Goal: Task Accomplishment & Management: Complete application form

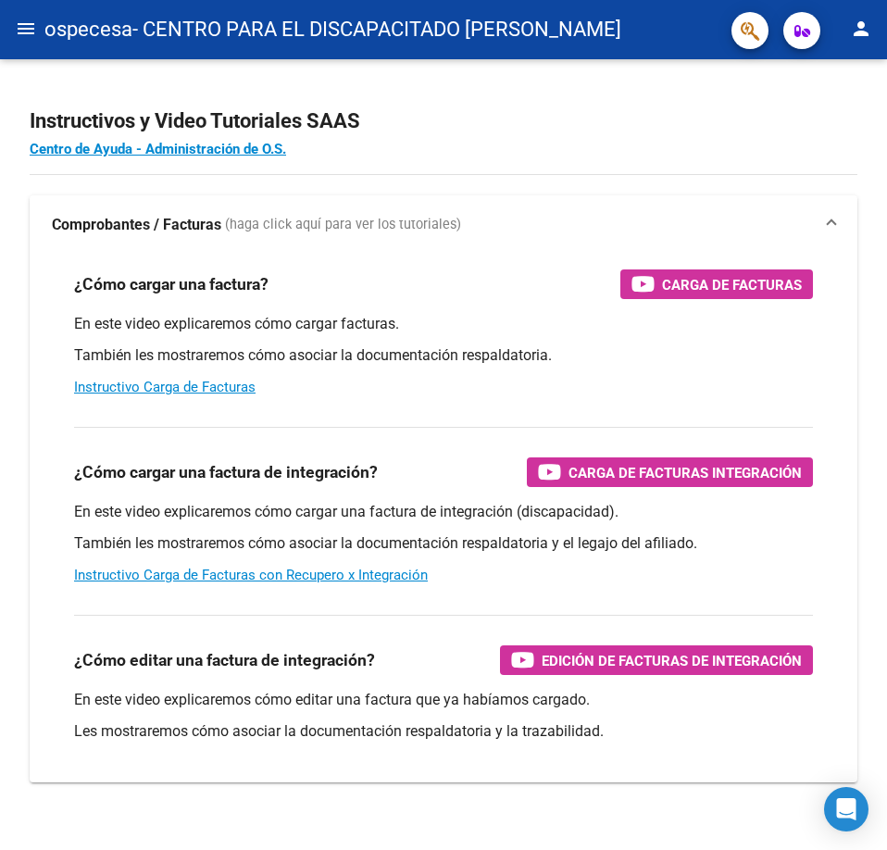
click at [18, 23] on mat-icon "menu" at bounding box center [26, 29] width 22 height 22
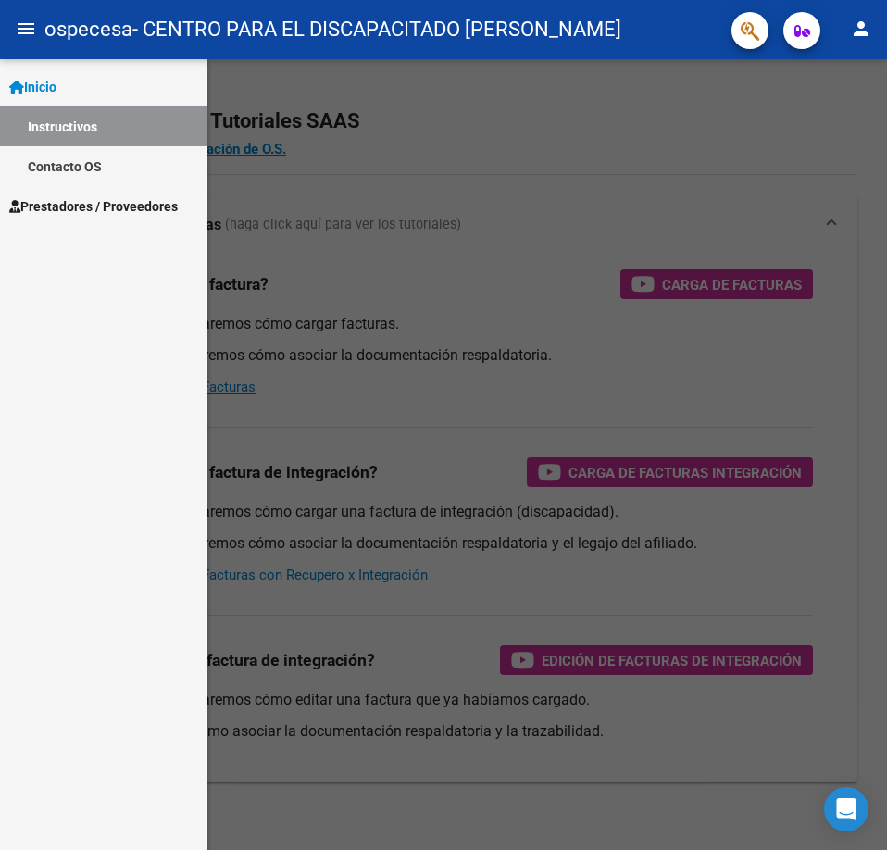
click at [113, 215] on span "Prestadores / Proveedores" at bounding box center [93, 206] width 169 height 20
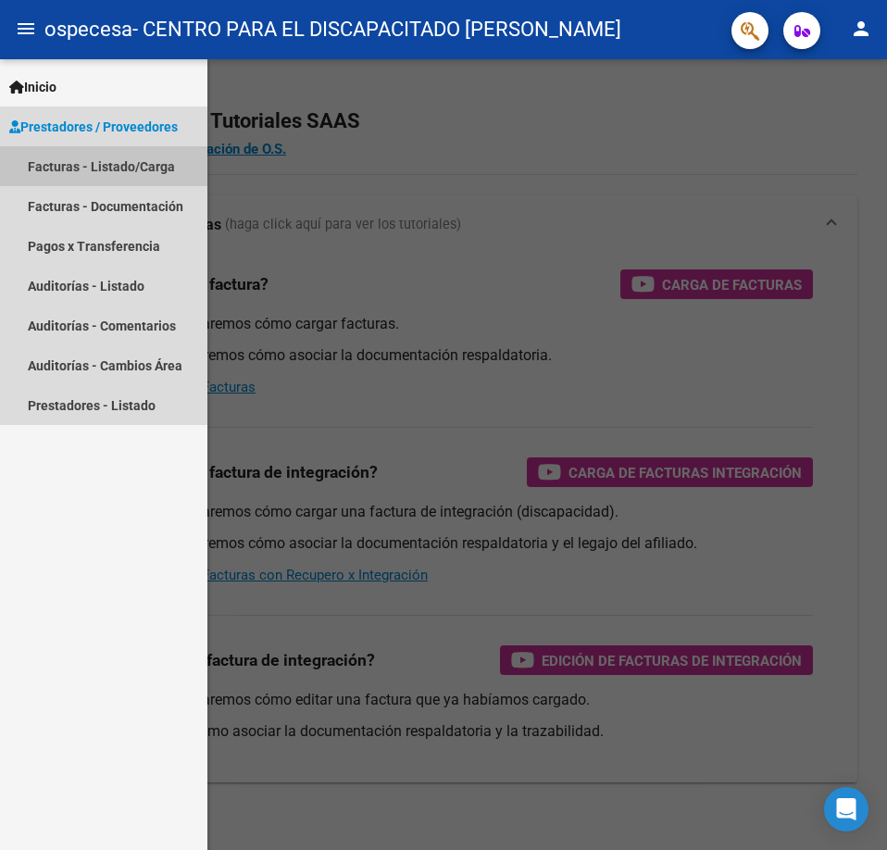
click at [129, 177] on link "Facturas - Listado/Carga" at bounding box center [103, 166] width 207 height 40
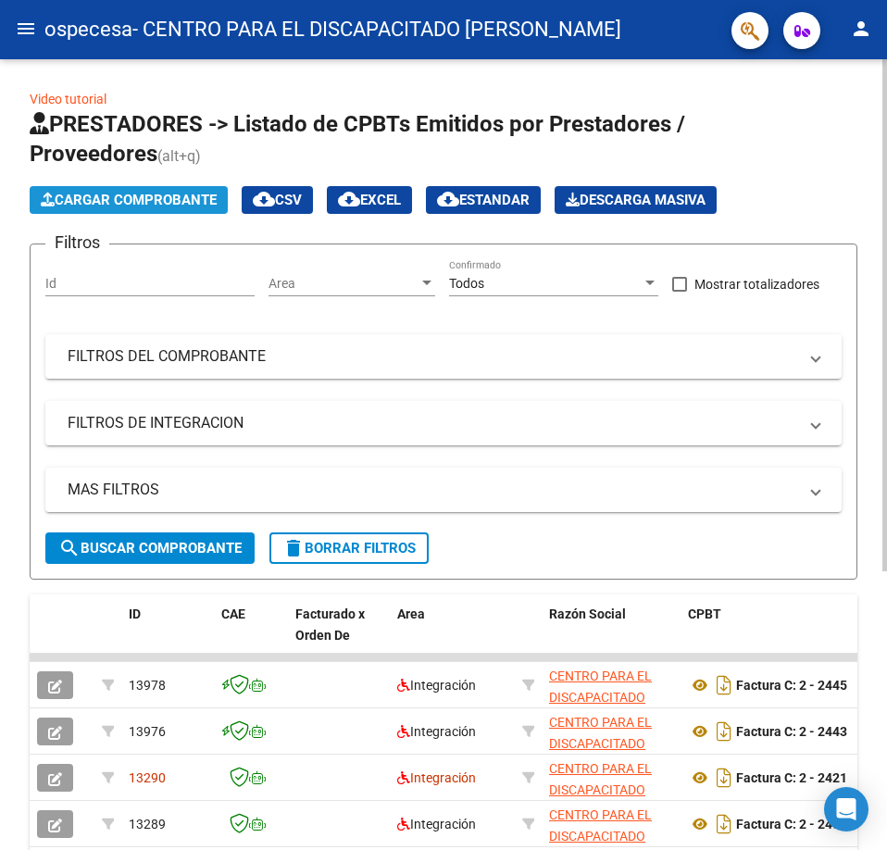
click at [169, 190] on button "Cargar Comprobante" at bounding box center [129, 200] width 198 height 28
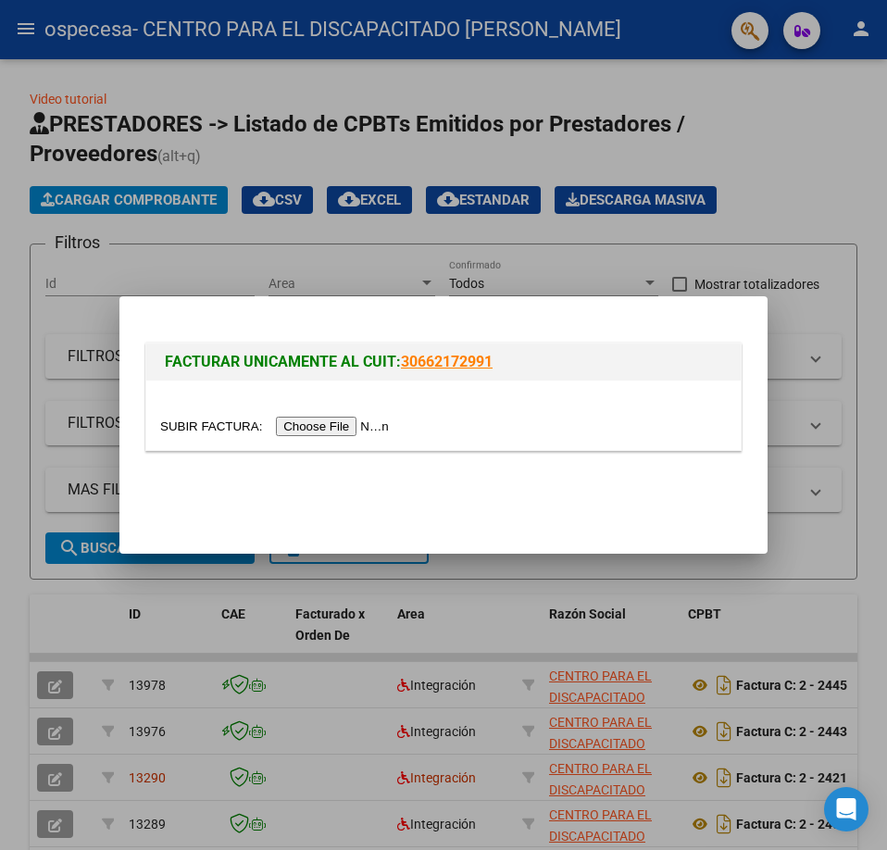
click at [341, 428] on input "file" at bounding box center [277, 426] width 234 height 19
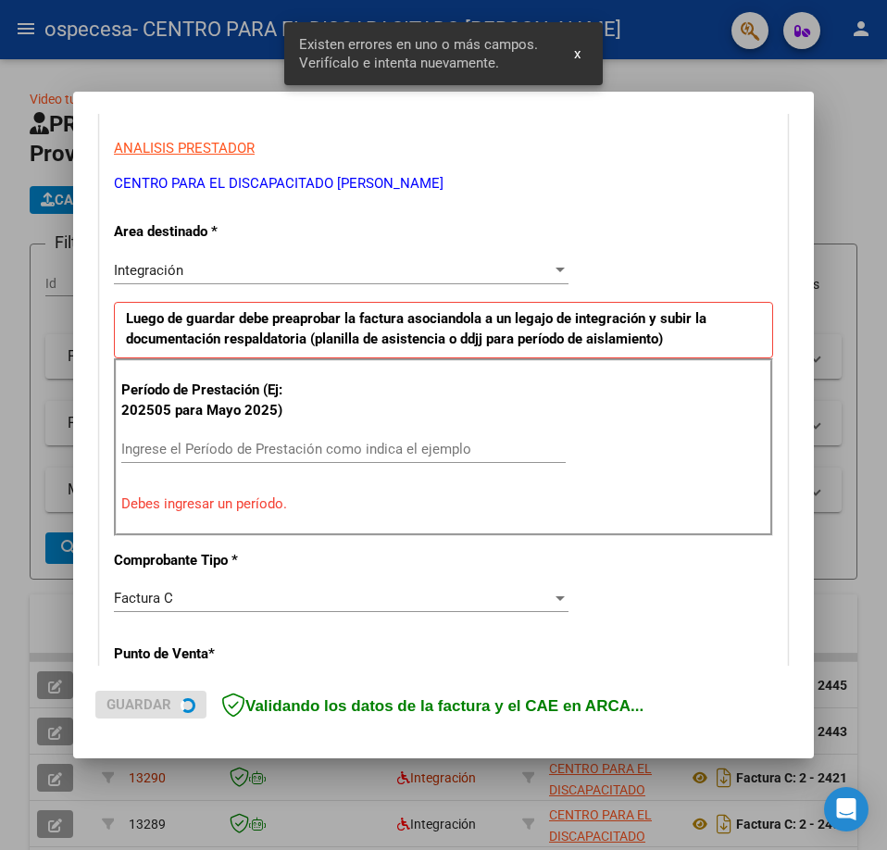
scroll to position [334, 0]
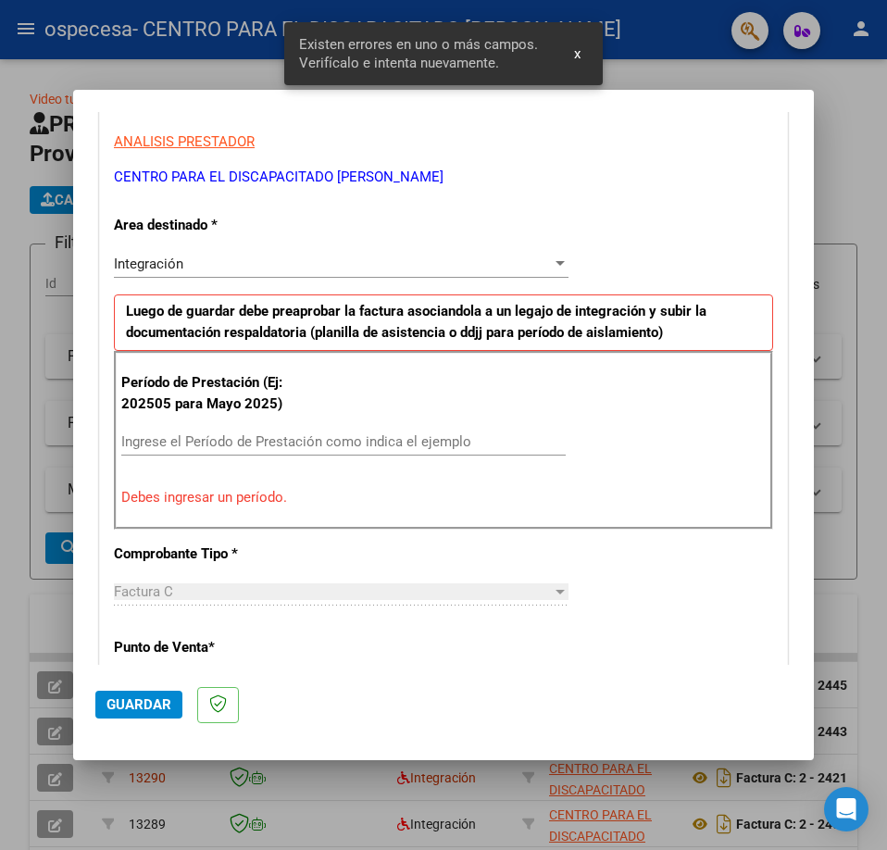
click at [269, 447] on input "Ingrese el Período de Prestación como indica el ejemplo" at bounding box center [343, 441] width 445 height 17
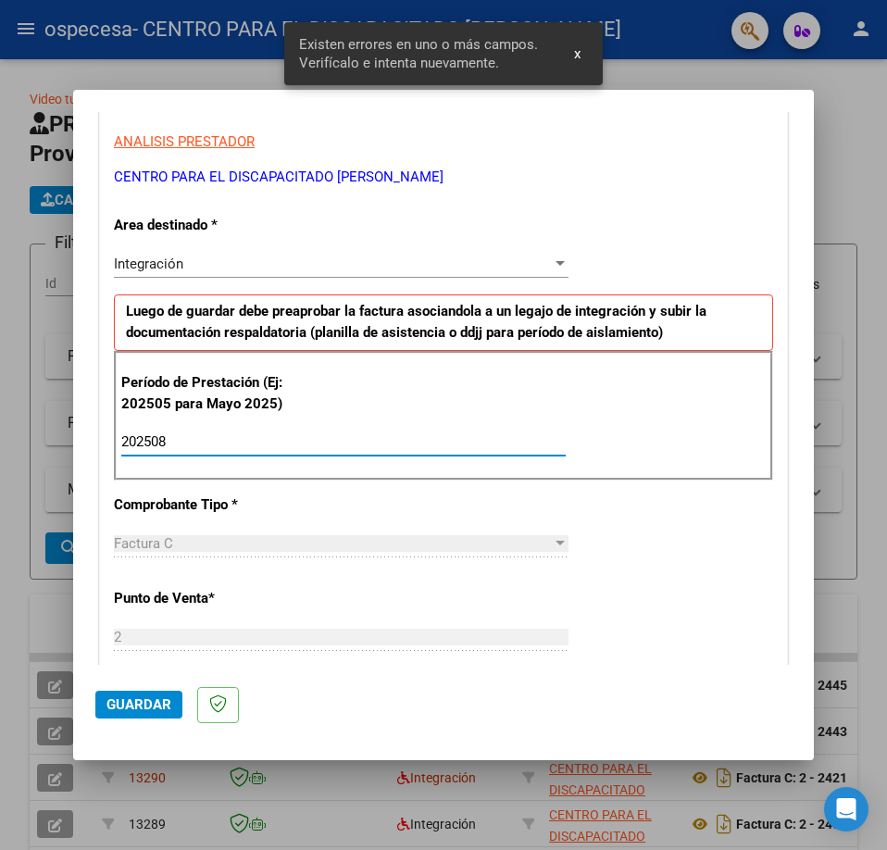
type input "202508"
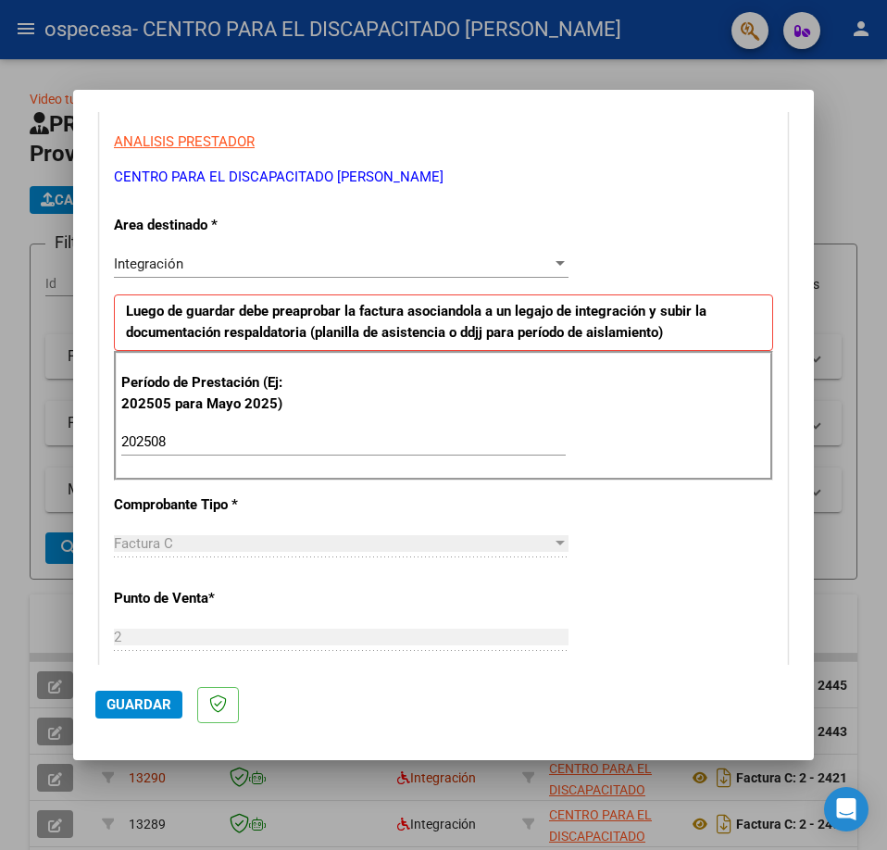
click at [406, 496] on div "CUIT * 30-68815354-5 Ingresar CUIT ANALISIS PRESTADOR CENTRO PARA EL DISCAPACIT…" at bounding box center [443, 707] width 687 height 1394
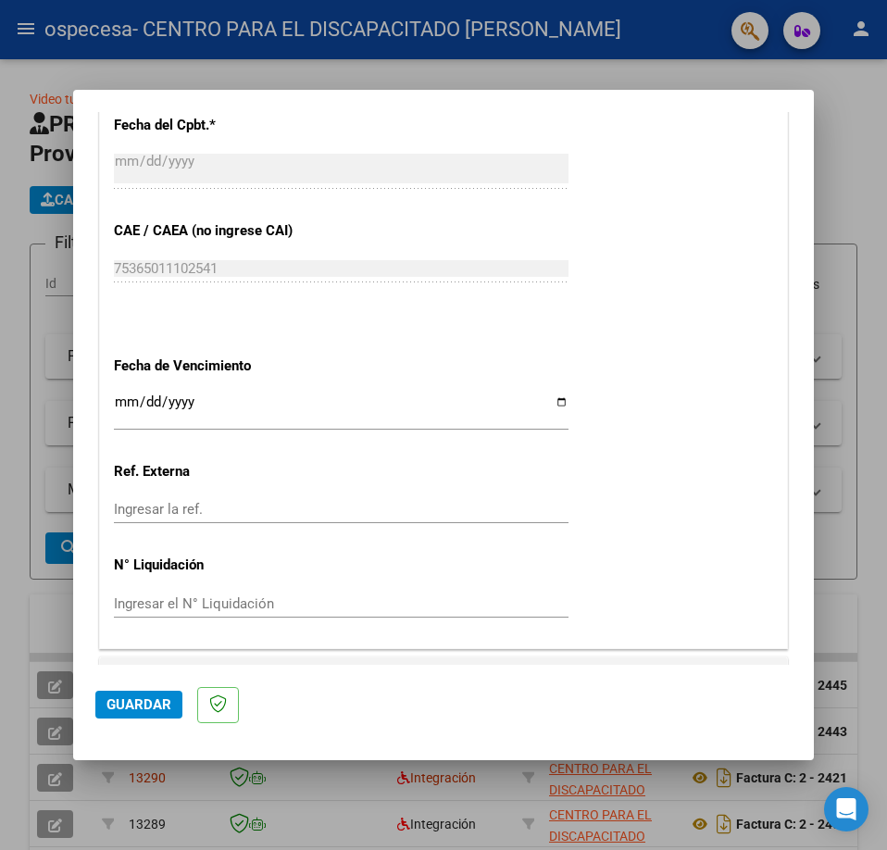
scroll to position [1134, 0]
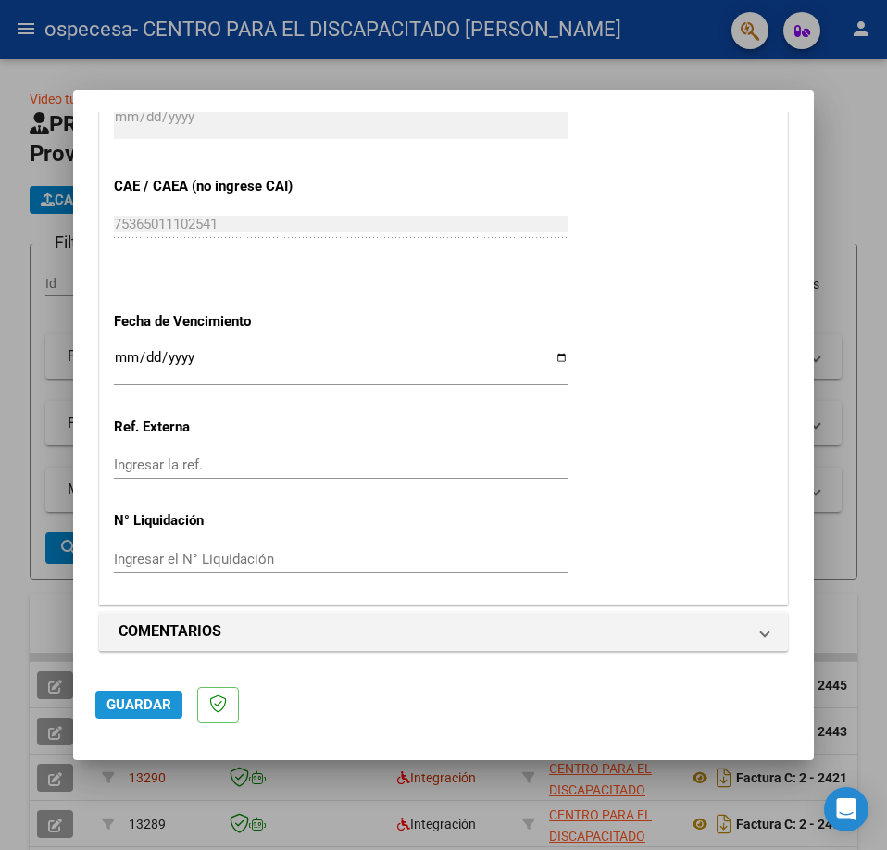
click at [139, 711] on span "Guardar" at bounding box center [139, 704] width 65 height 17
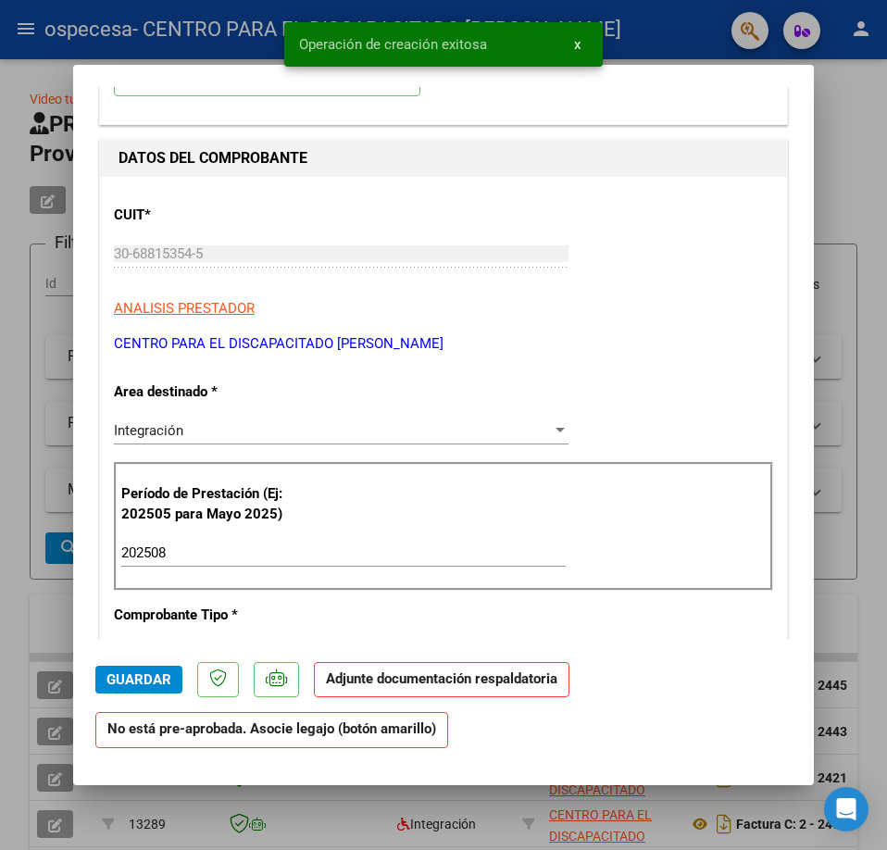
scroll to position [247, 0]
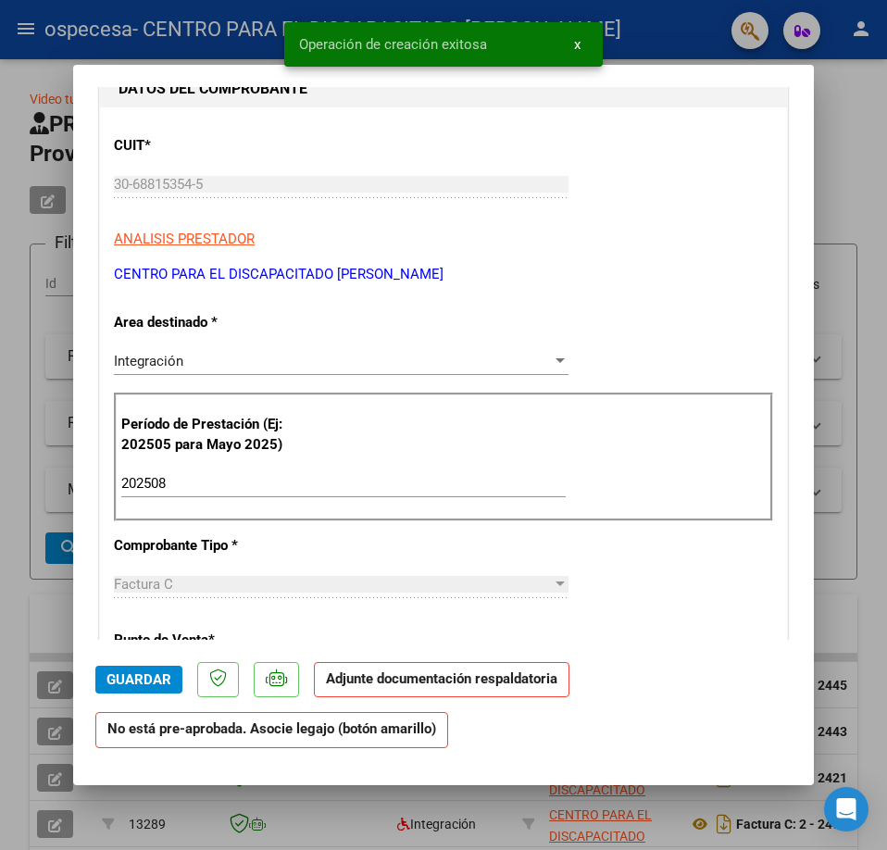
click at [273, 369] on div "Integración" at bounding box center [333, 361] width 438 height 17
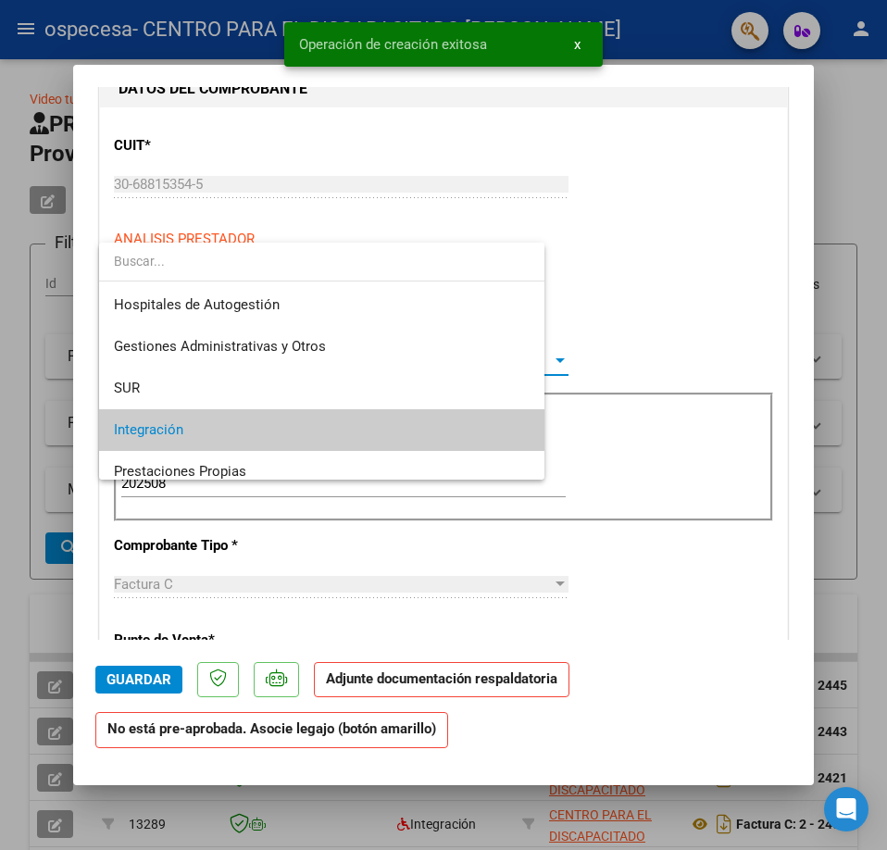
scroll to position [69, 0]
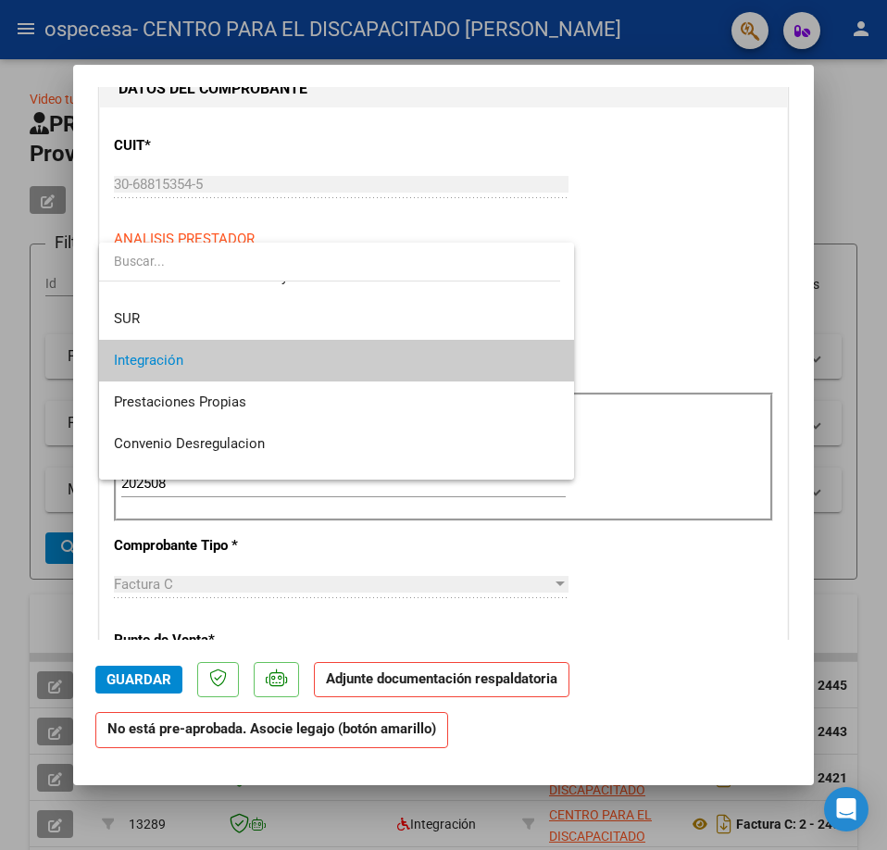
click at [751, 306] on div at bounding box center [443, 425] width 887 height 850
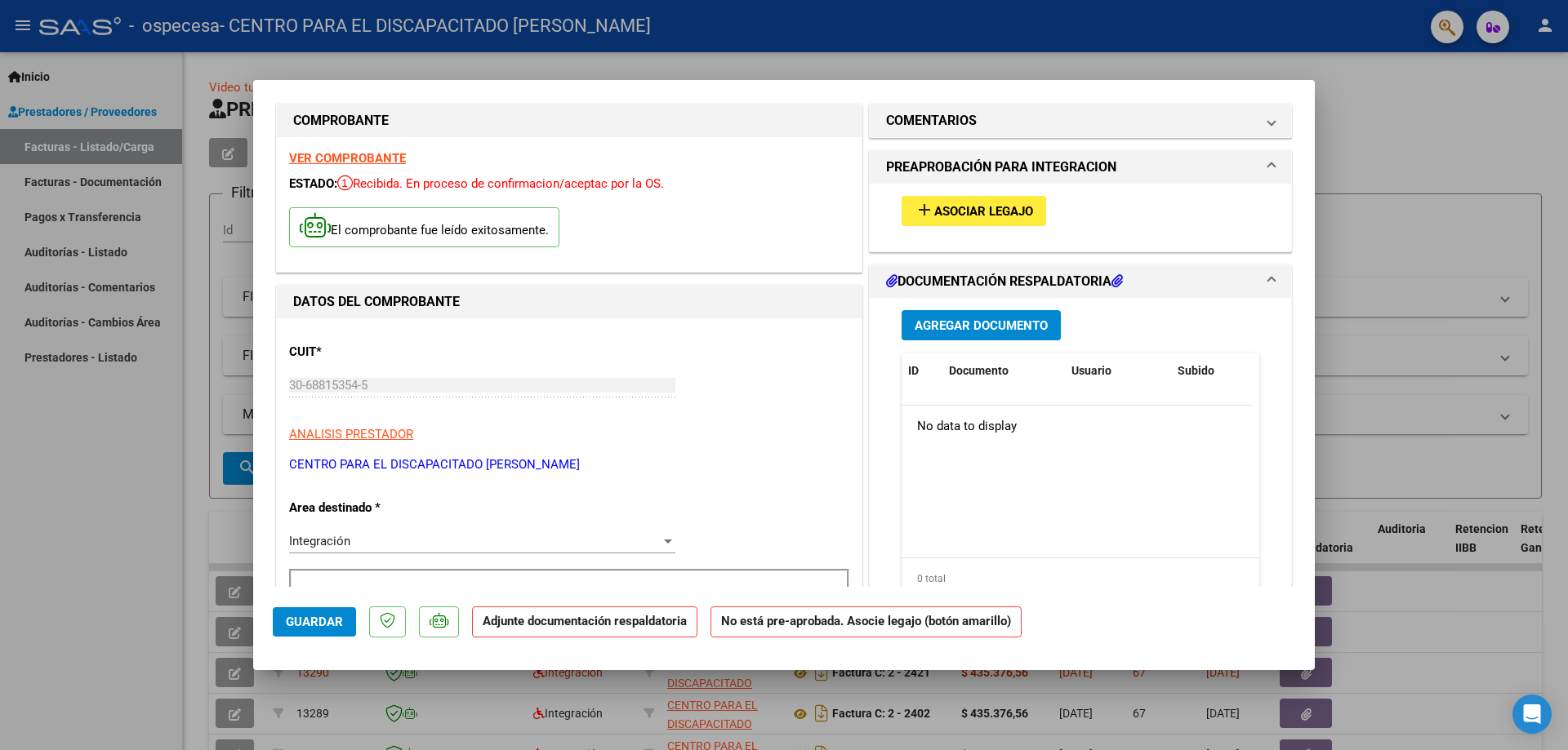
scroll to position [0, 0]
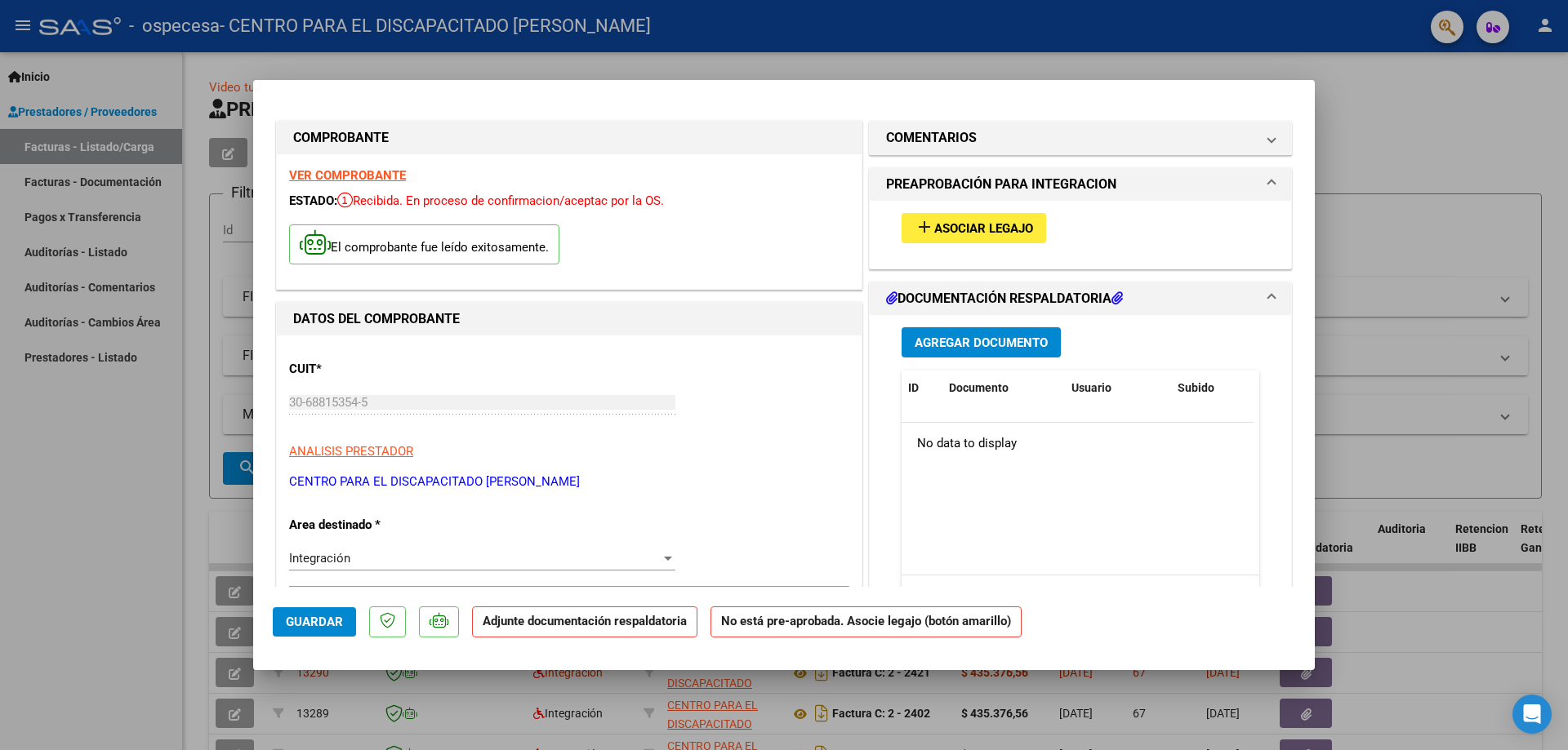
click at [781, 234] on span "Asociar Legajo" at bounding box center [983, 228] width 99 height 15
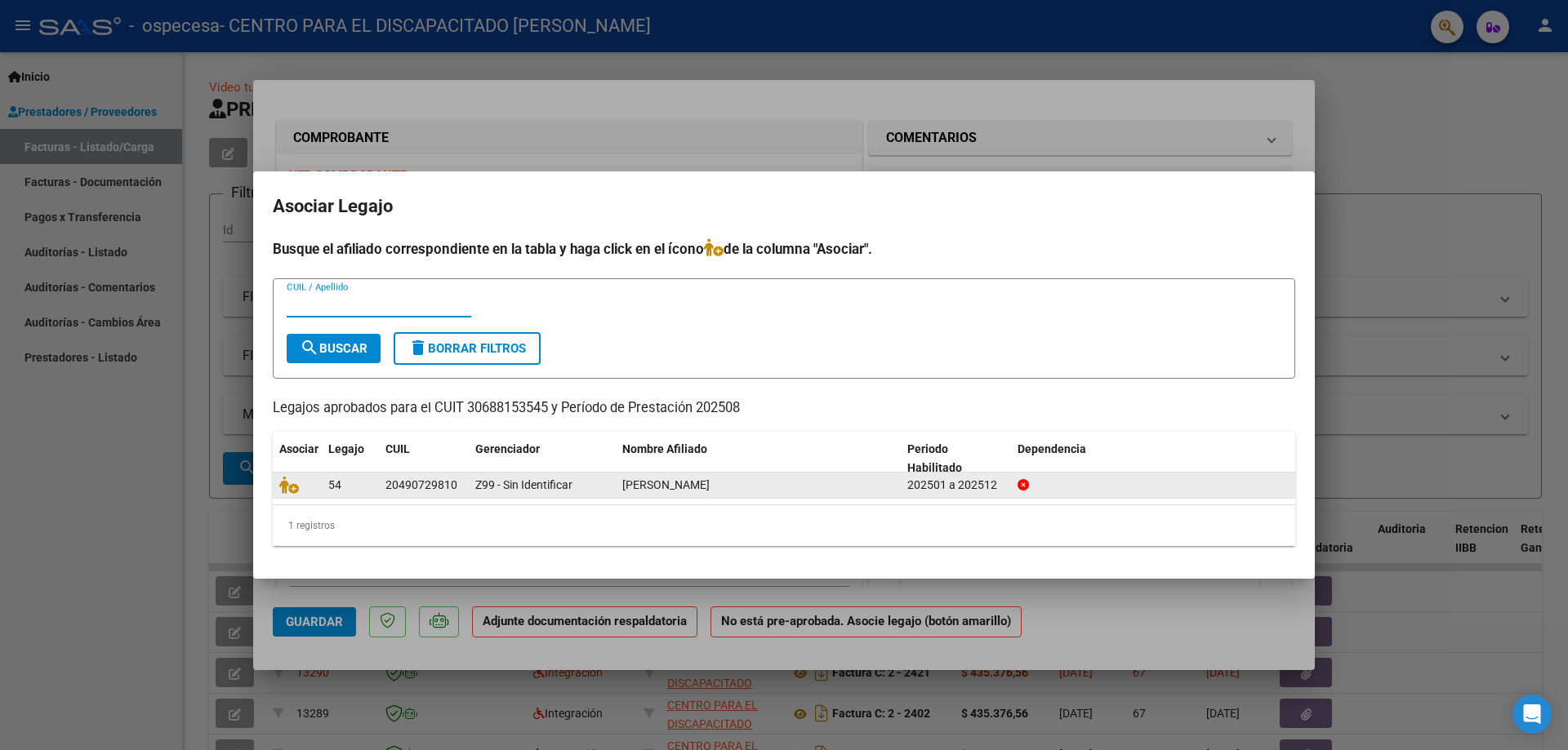
click at [678, 482] on span "[PERSON_NAME]" at bounding box center [666, 485] width 87 height 13
click at [286, 489] on icon at bounding box center [289, 485] width 19 height 18
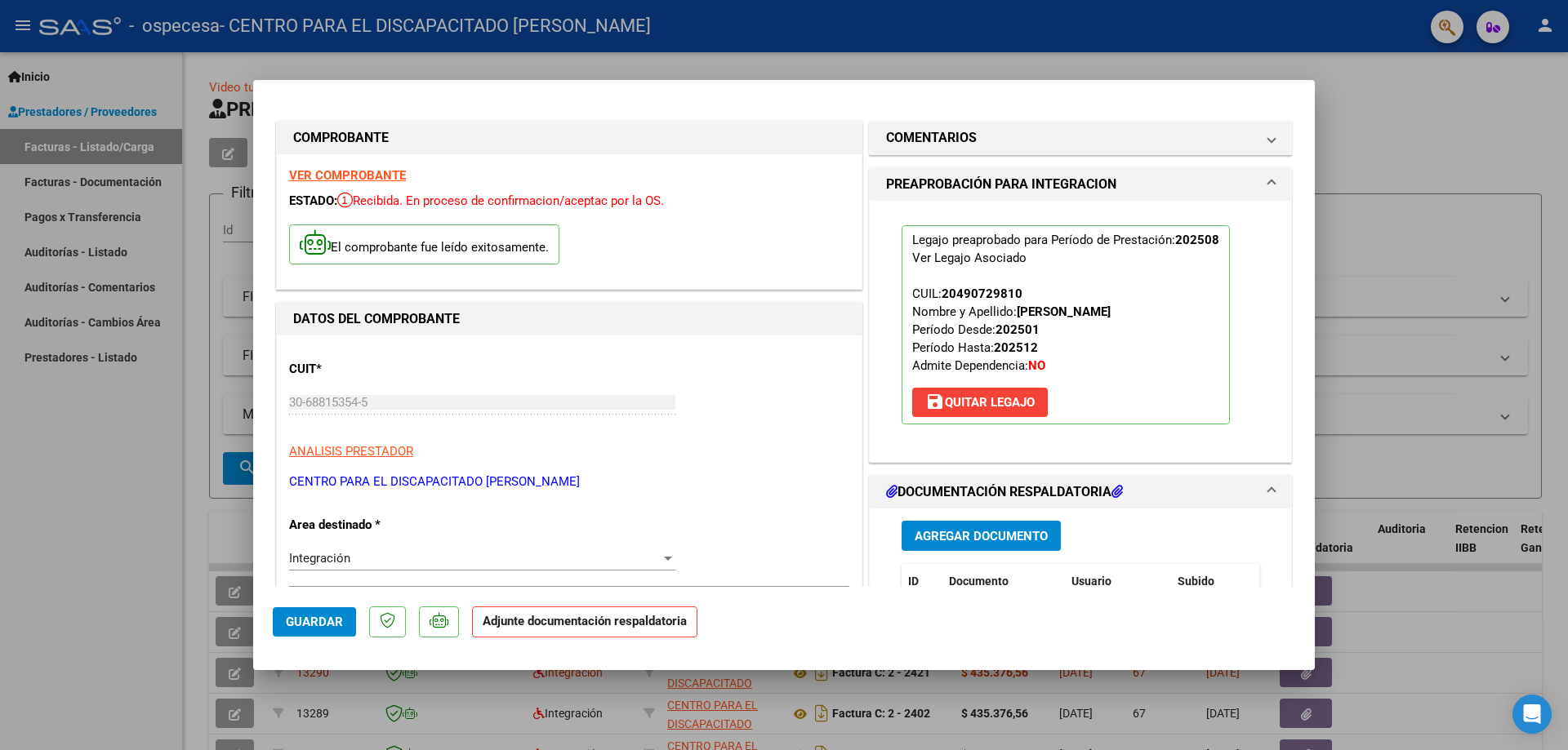
scroll to position [218, 0]
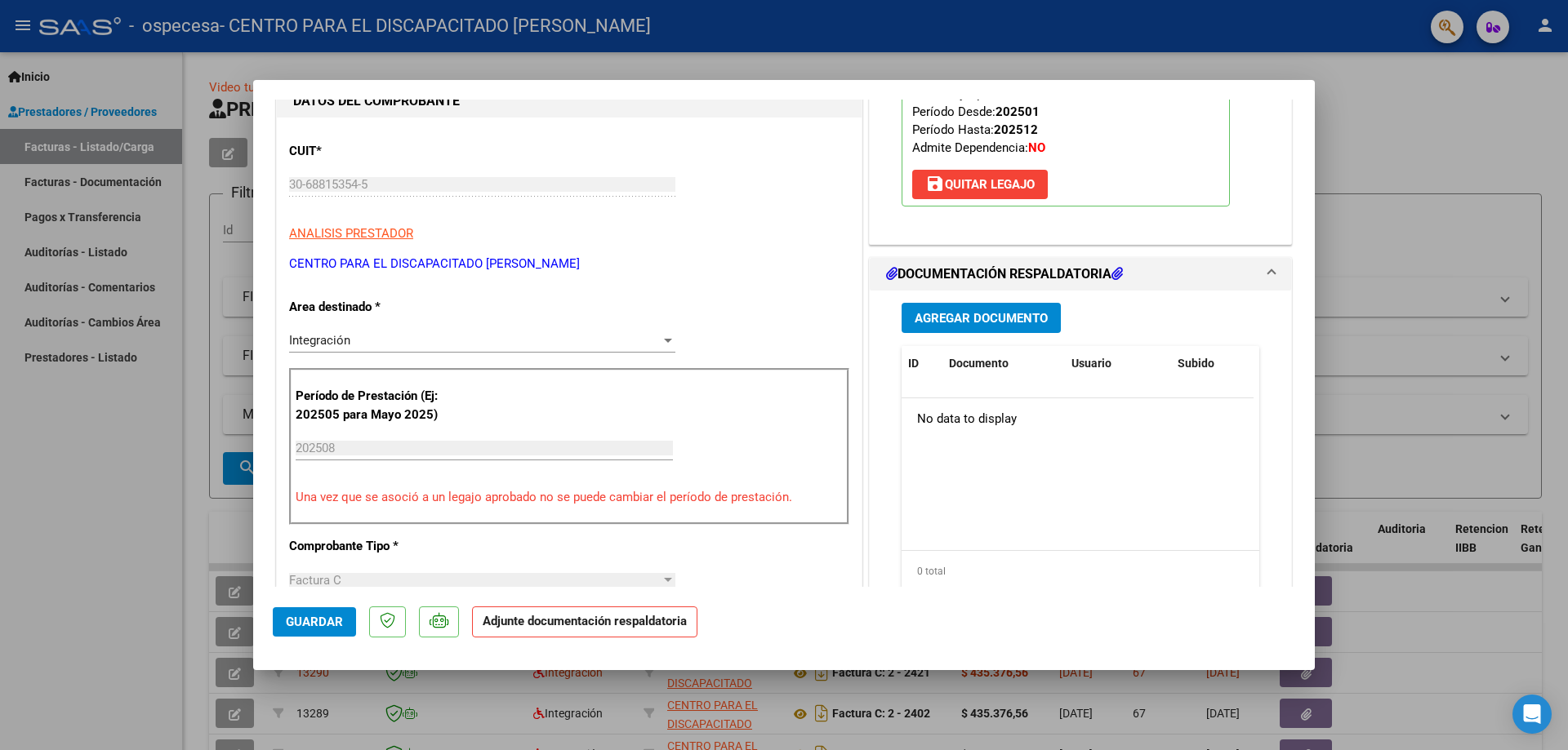
click at [781, 321] on span "Agregar Documento" at bounding box center [981, 318] width 133 height 15
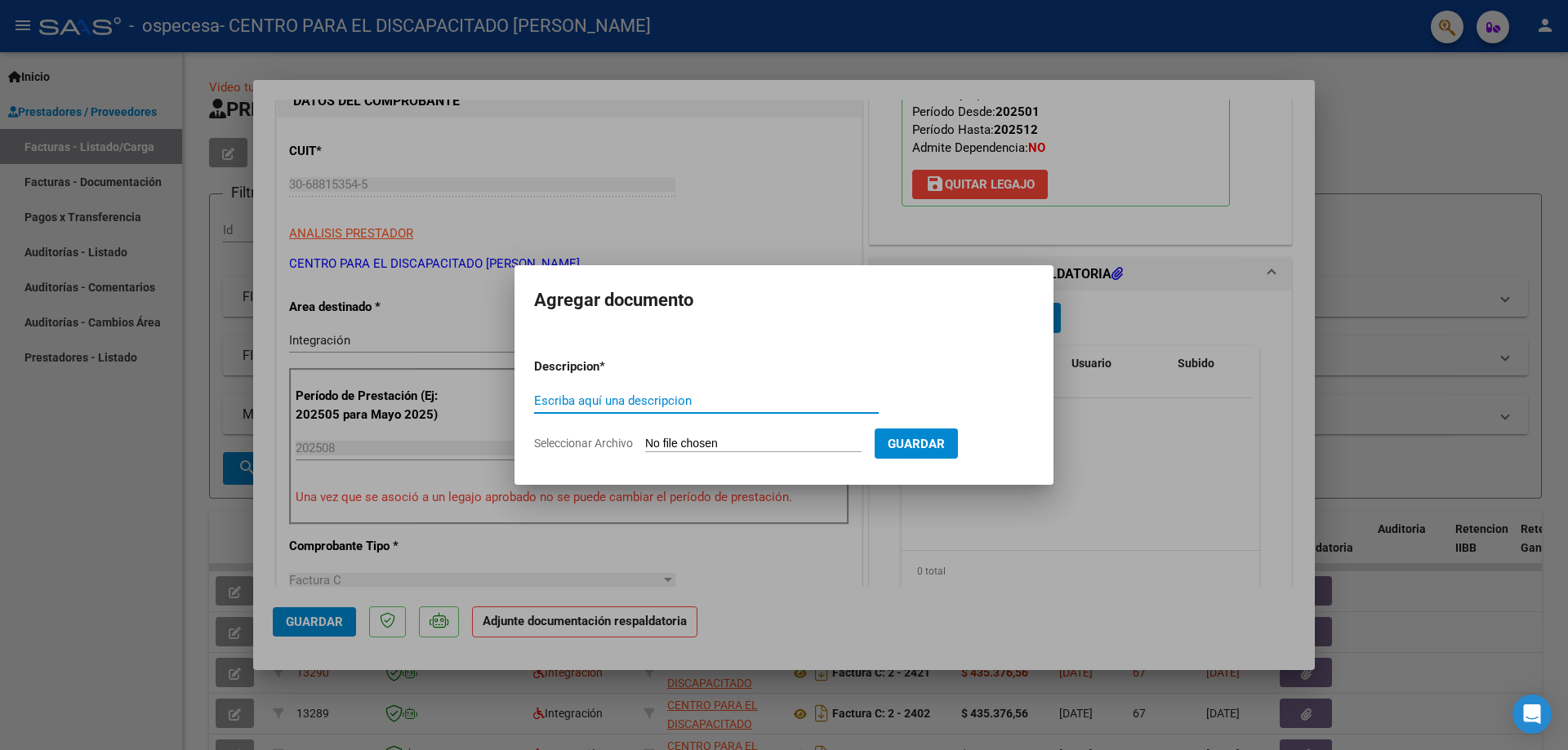
click at [750, 403] on input "Escriba aquí una descripcion" at bounding box center [706, 400] width 345 height 15
type input "Planilla de asistencia"
click at [781, 449] on input "Seleccionar Archivo" at bounding box center [753, 444] width 216 height 16
type input "C:\fakepath\[PERSON_NAME] P08.pdf"
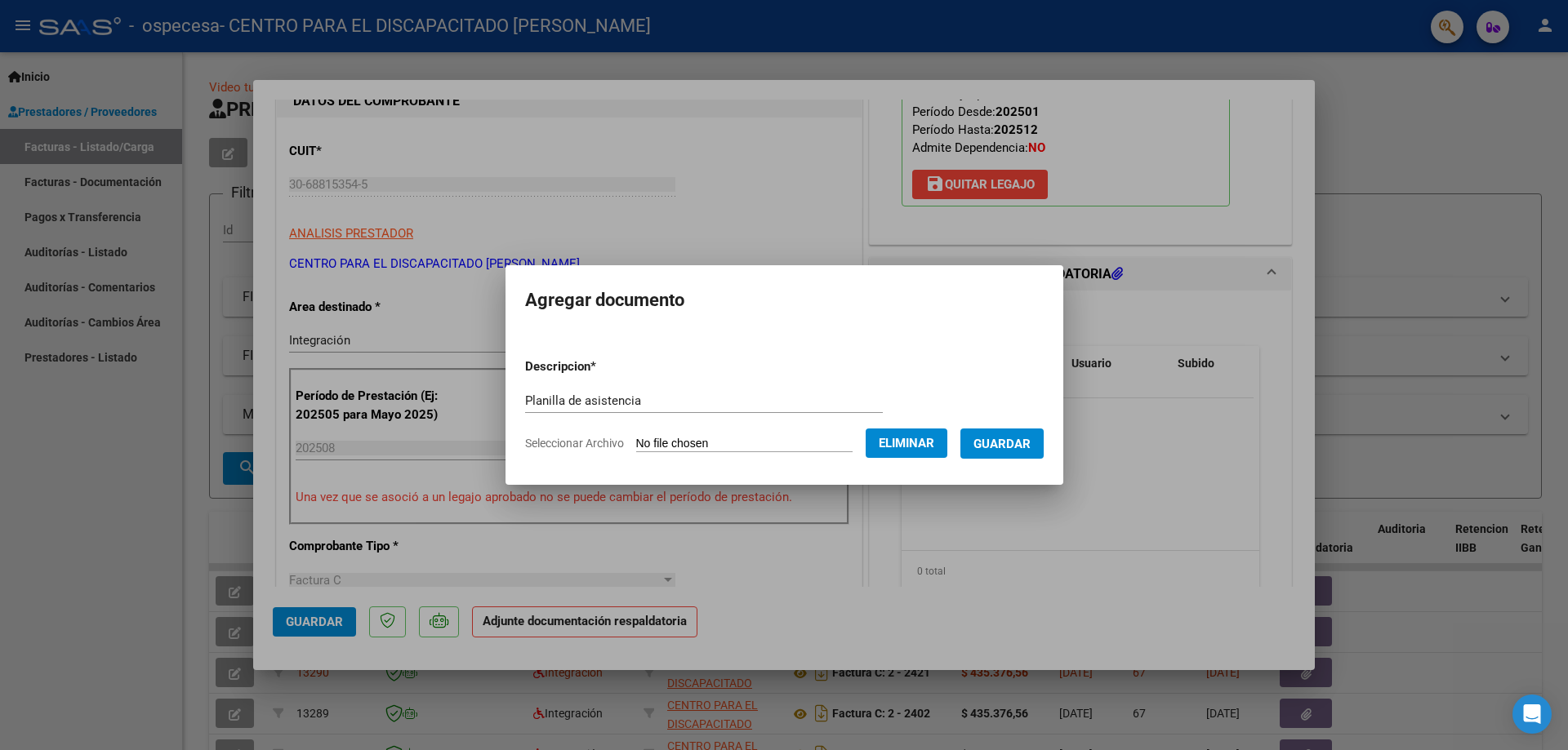
click at [781, 449] on span "Guardar" at bounding box center [1002, 443] width 57 height 15
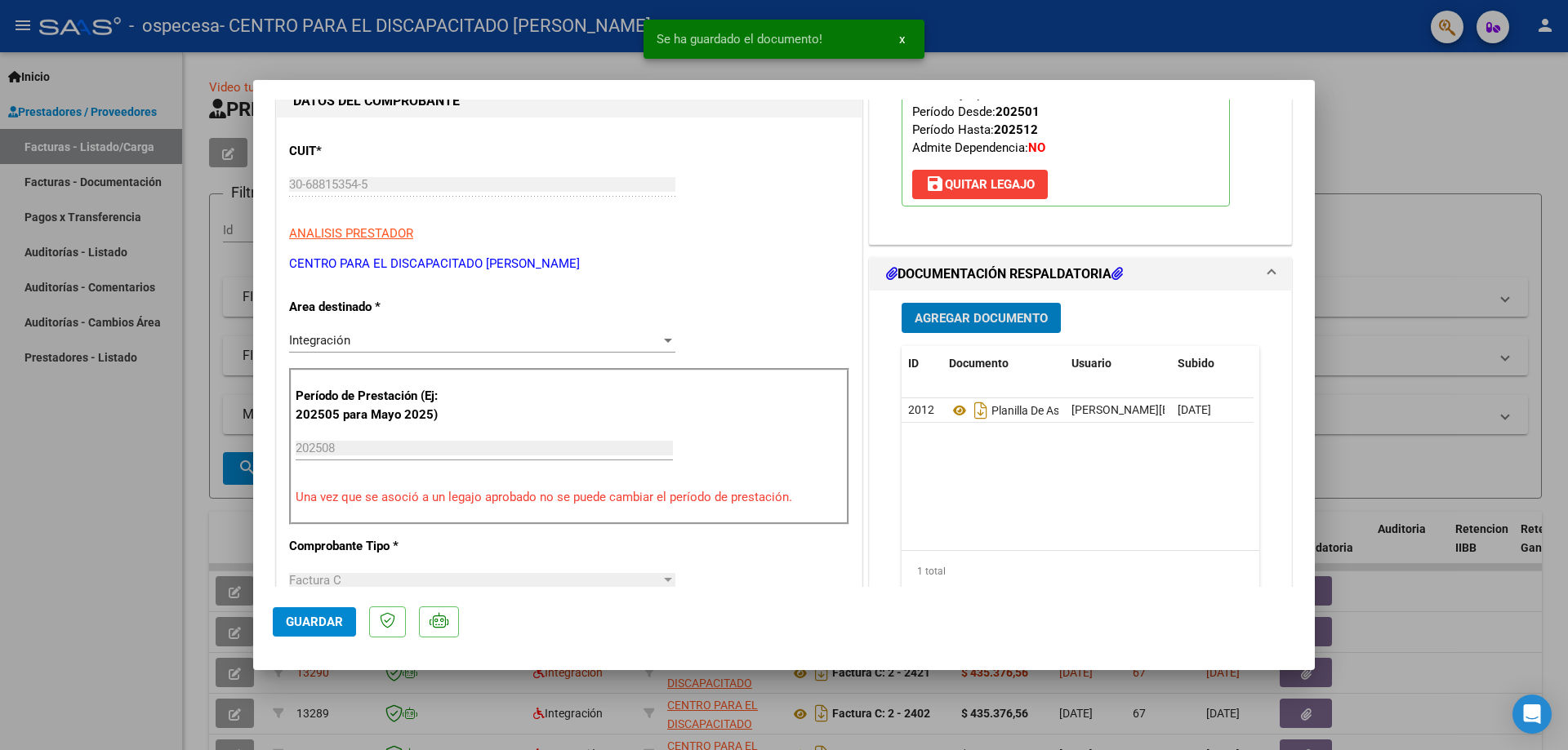
click at [318, 628] on span "Guardar" at bounding box center [314, 621] width 57 height 15
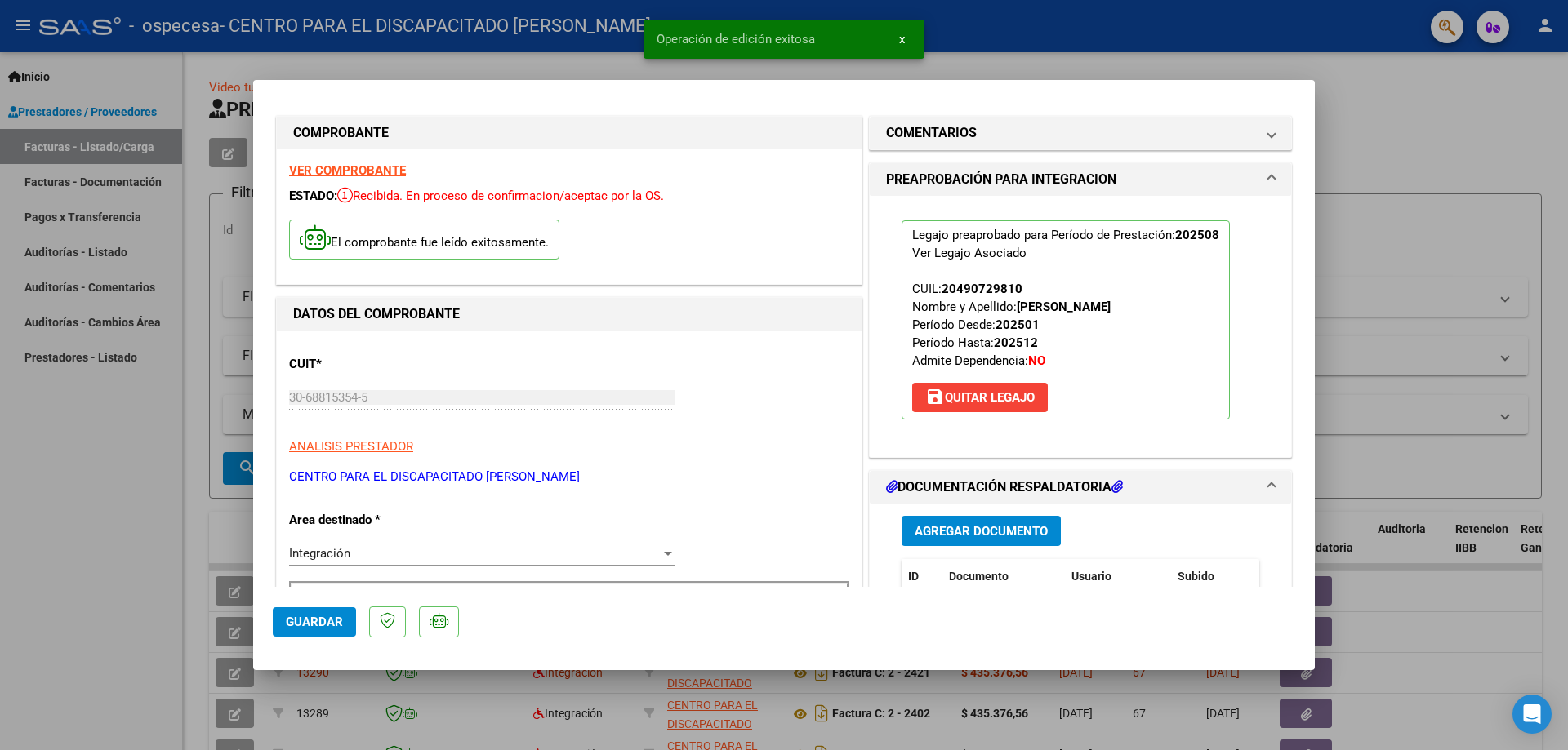
scroll to position [0, 0]
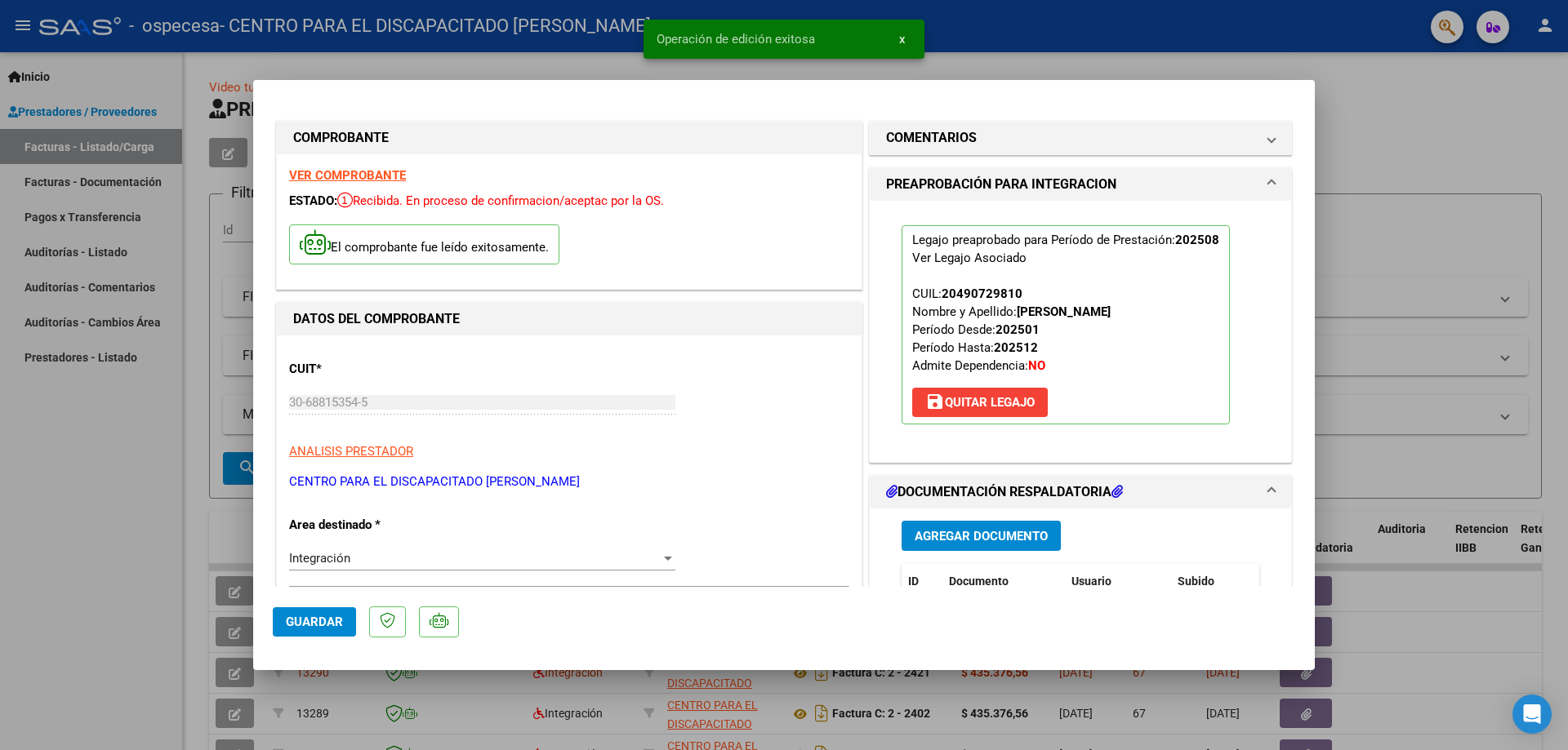
click at [781, 188] on div at bounding box center [784, 375] width 1568 height 750
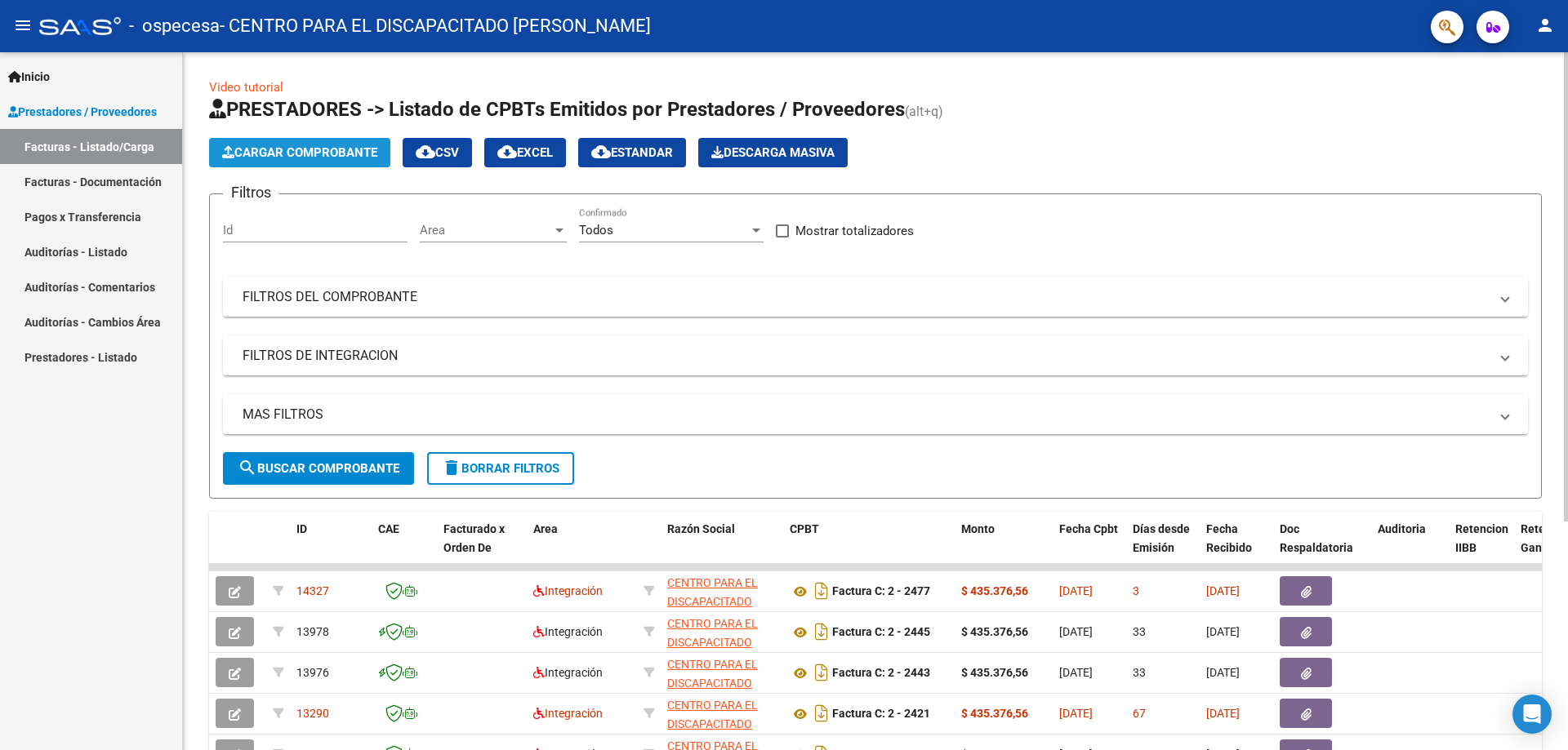
click at [326, 149] on span "Cargar Comprobante" at bounding box center [300, 152] width 155 height 15
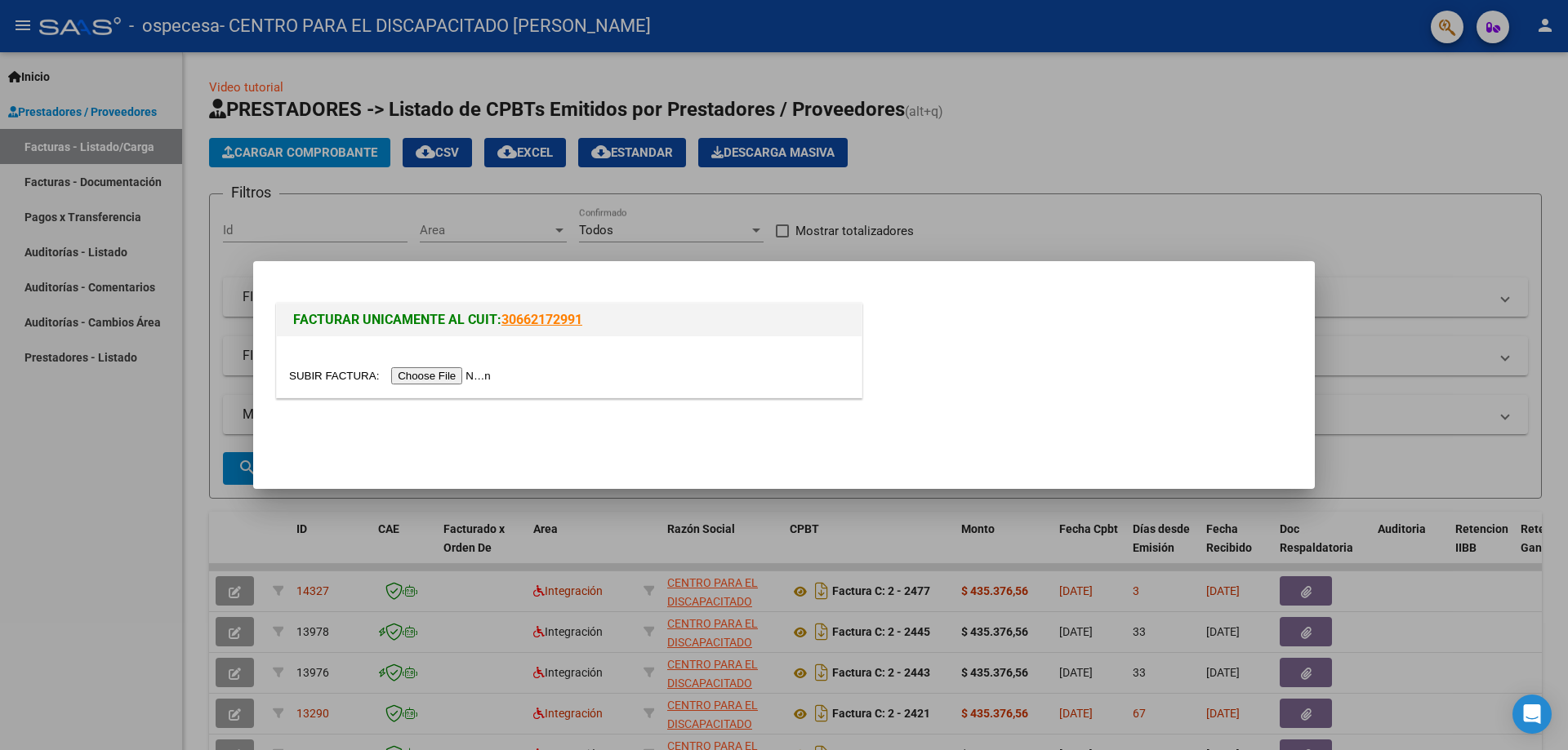
click at [473, 375] on input "file" at bounding box center [392, 375] width 206 height 17
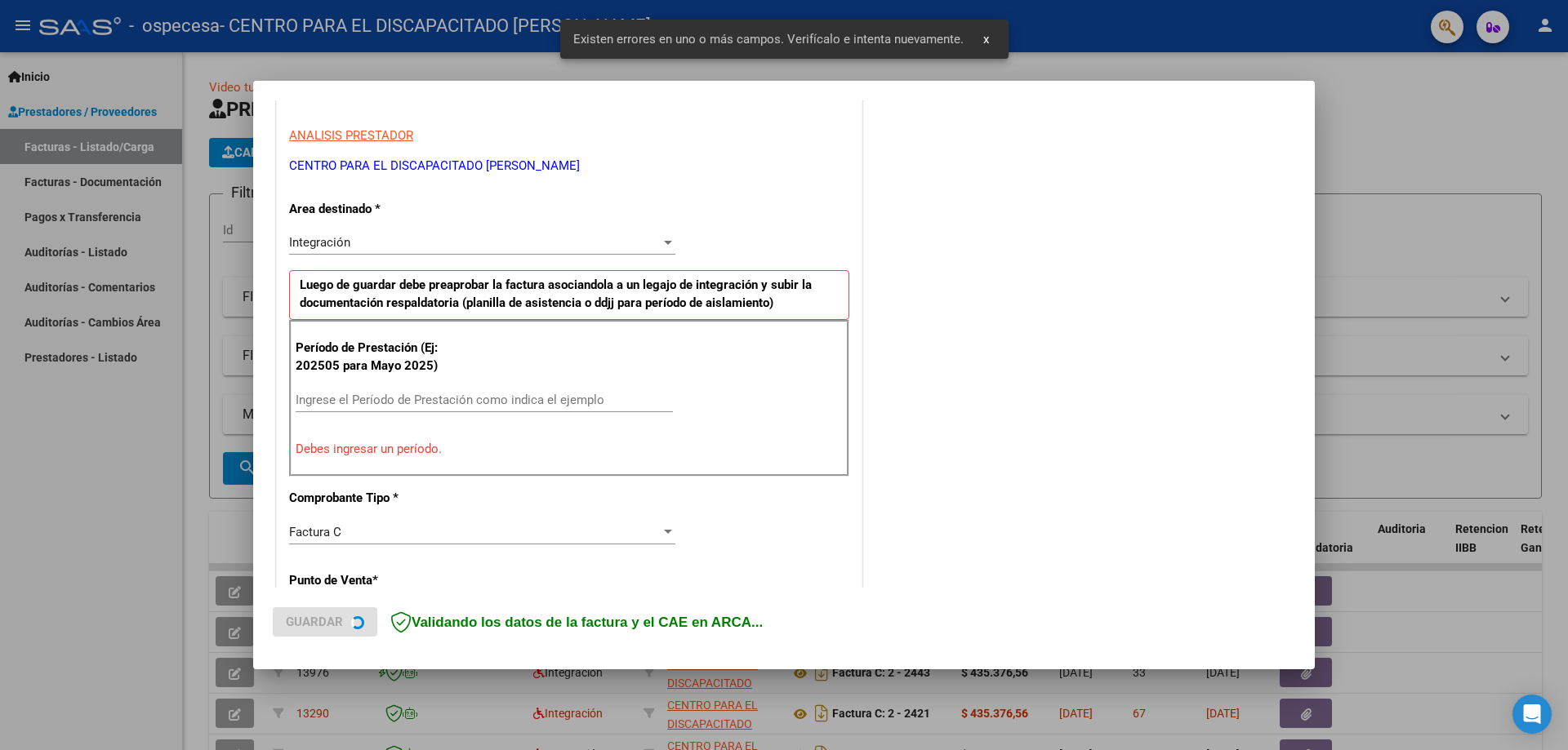
scroll to position [293, 0]
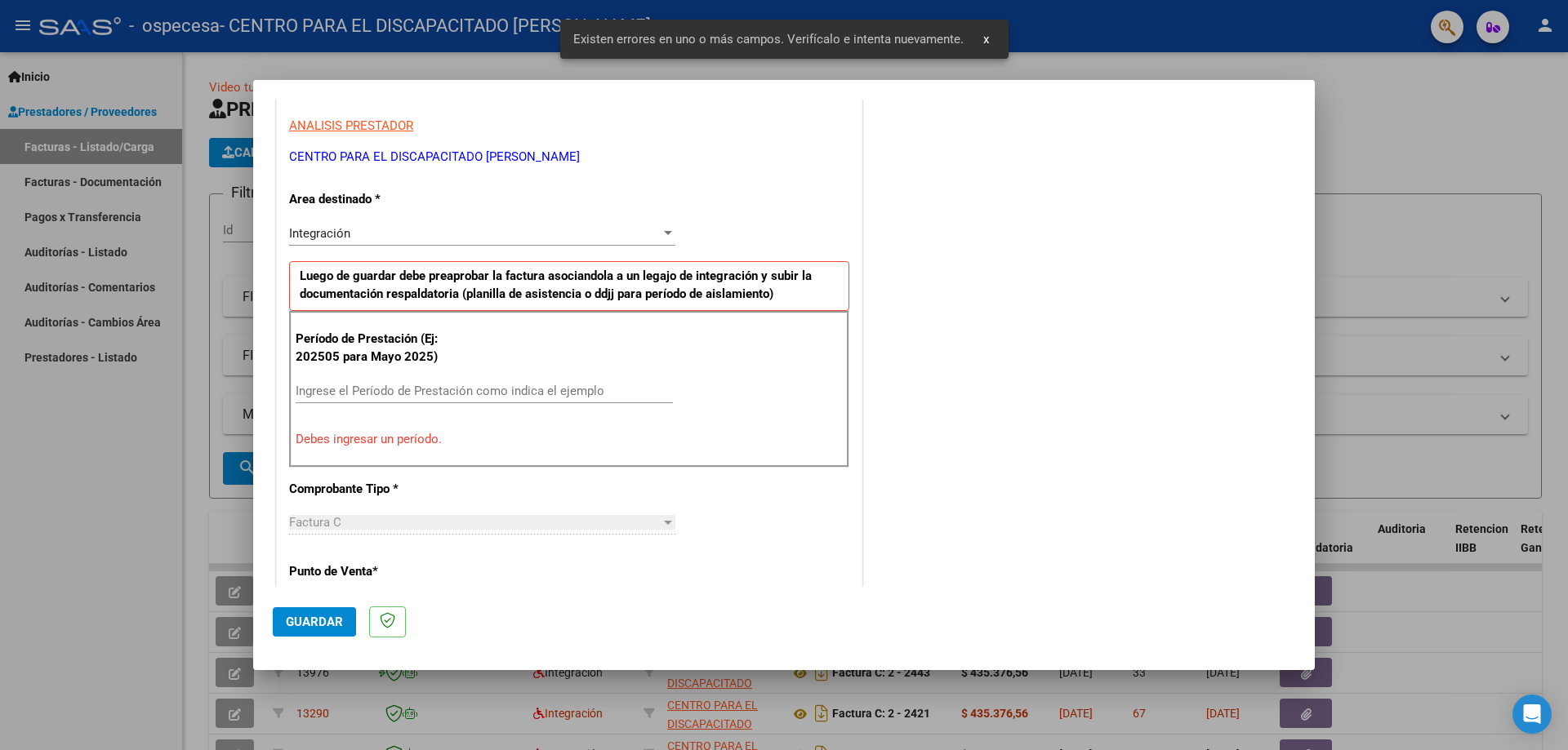
click at [539, 366] on div "Período de Prestación (Ej: 202505 para [DATE]) Ingrese el Período de Prestación…" at bounding box center [569, 390] width 560 height 157
click at [528, 386] on input "Ingrese el Período de Prestación como indica el ejemplo" at bounding box center [484, 390] width 377 height 15
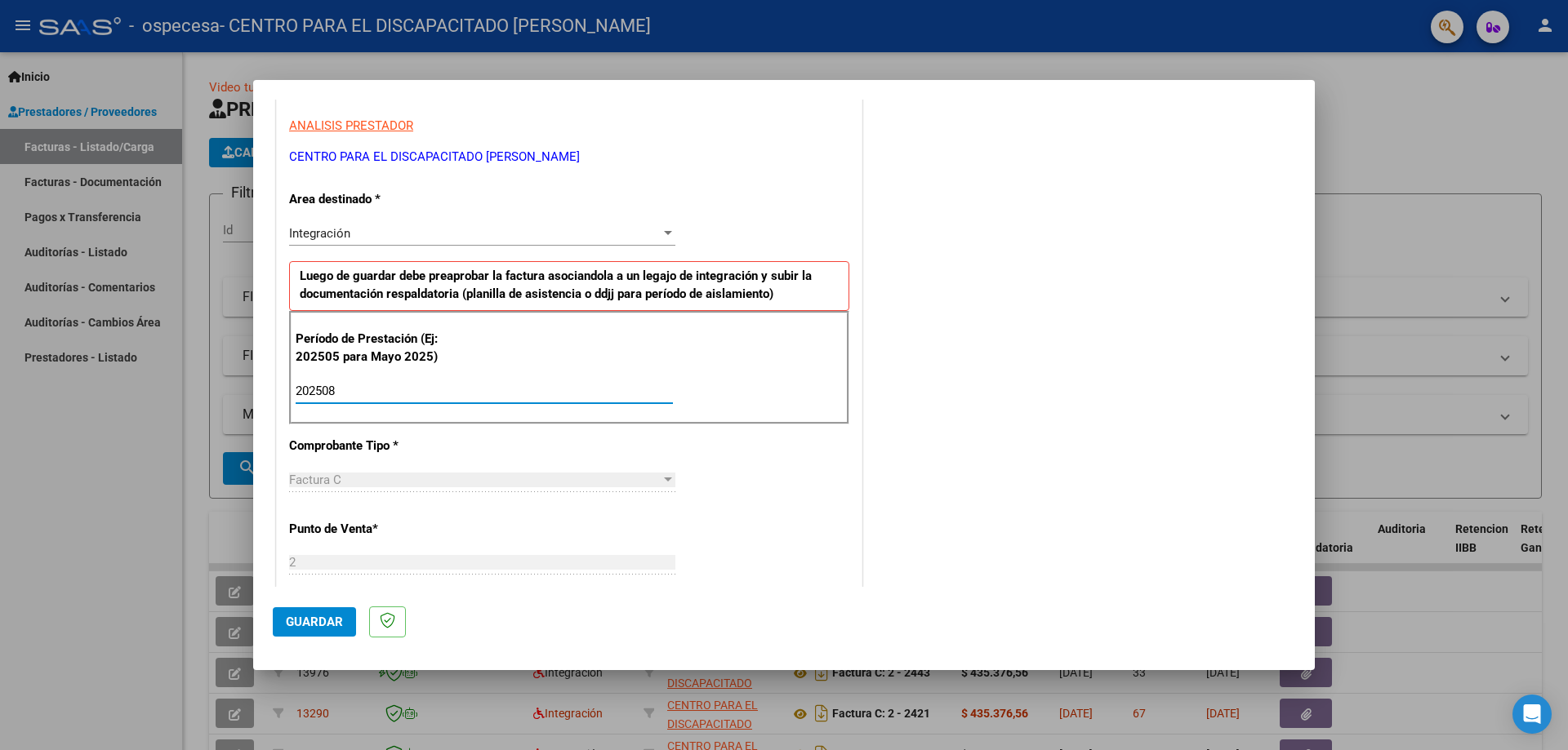
type input "202508"
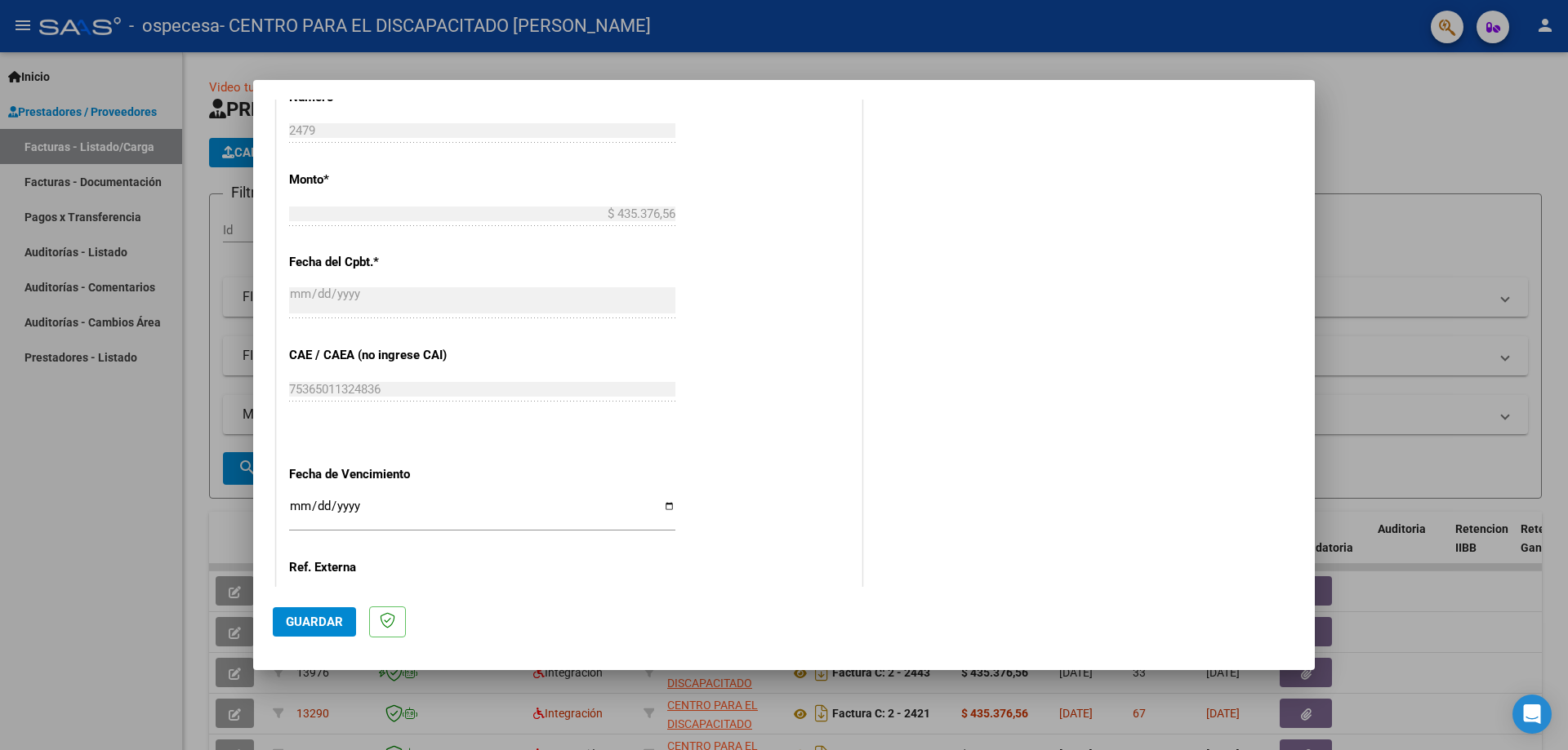
scroll to position [949, 0]
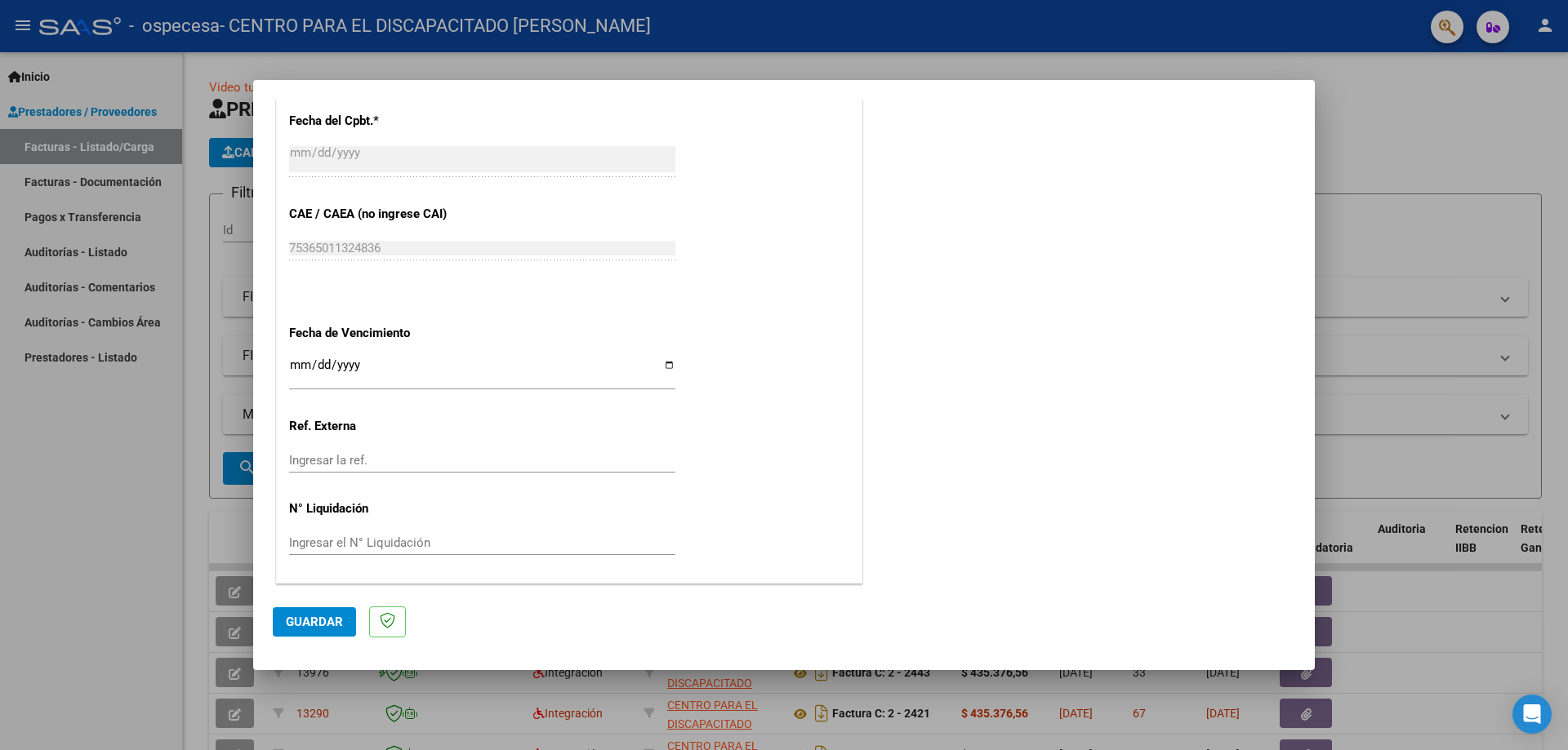
click at [326, 619] on span "Guardar" at bounding box center [314, 621] width 57 height 15
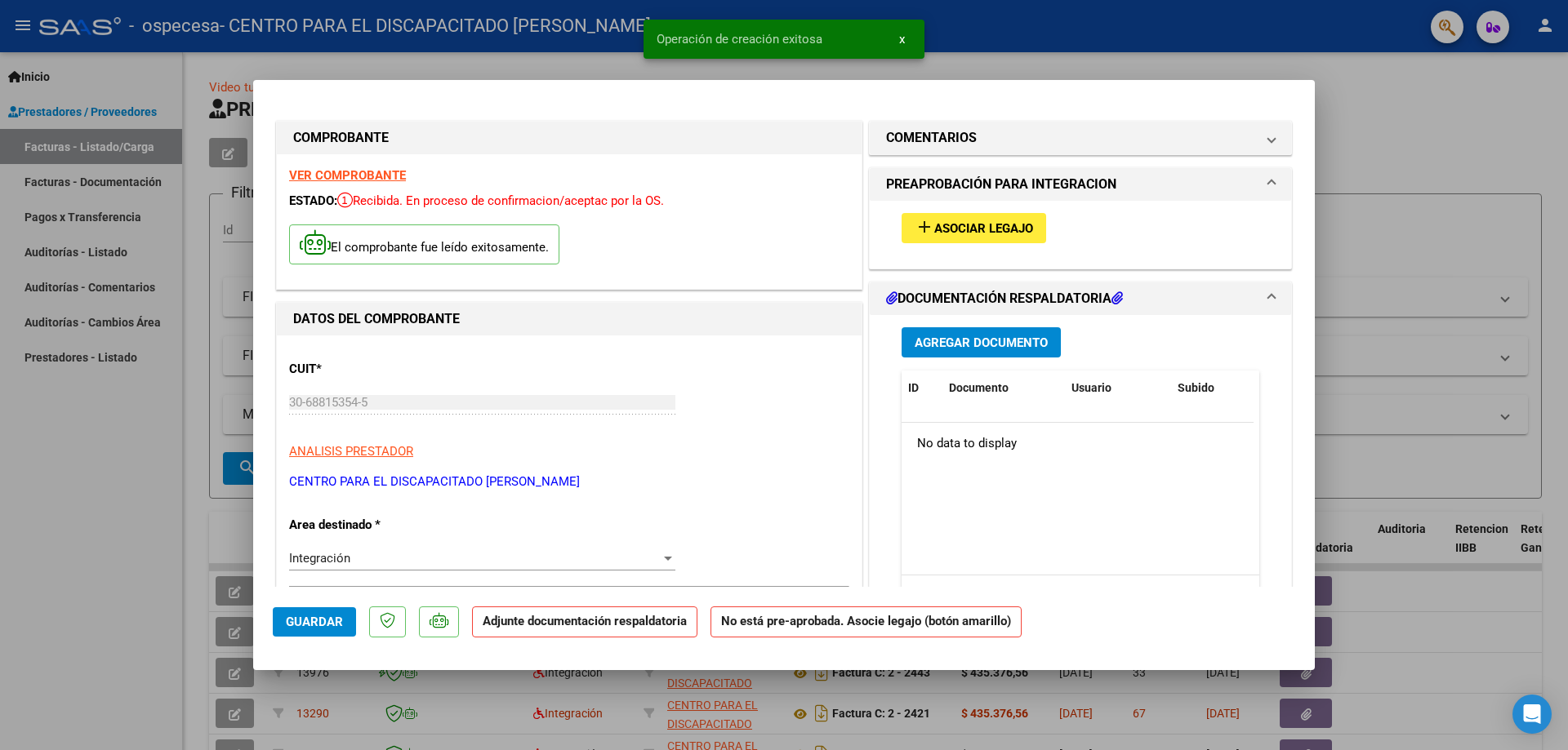
click at [781, 226] on button "add Asociar Legajo" at bounding box center [974, 228] width 145 height 30
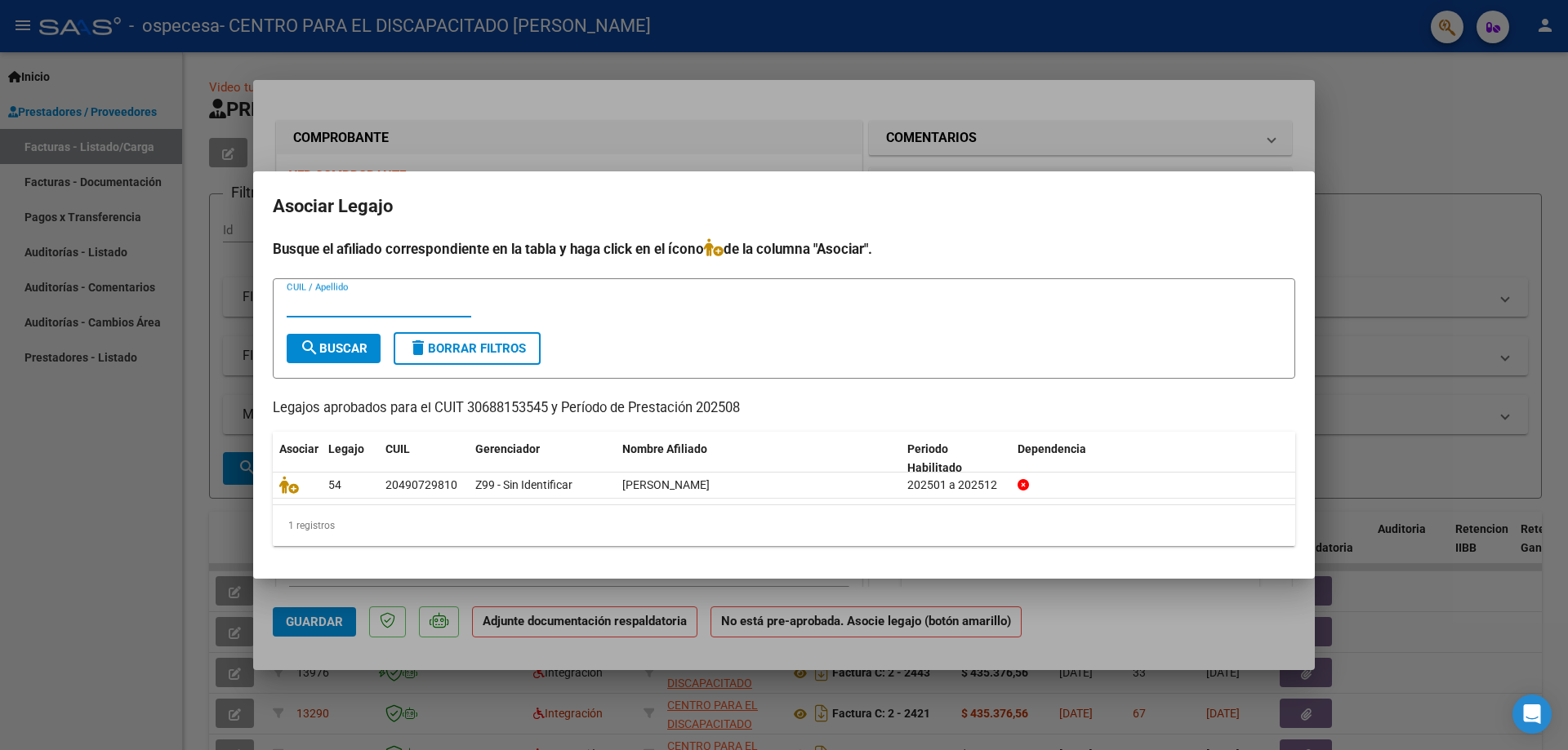
click at [781, 149] on div at bounding box center [784, 375] width 1568 height 750
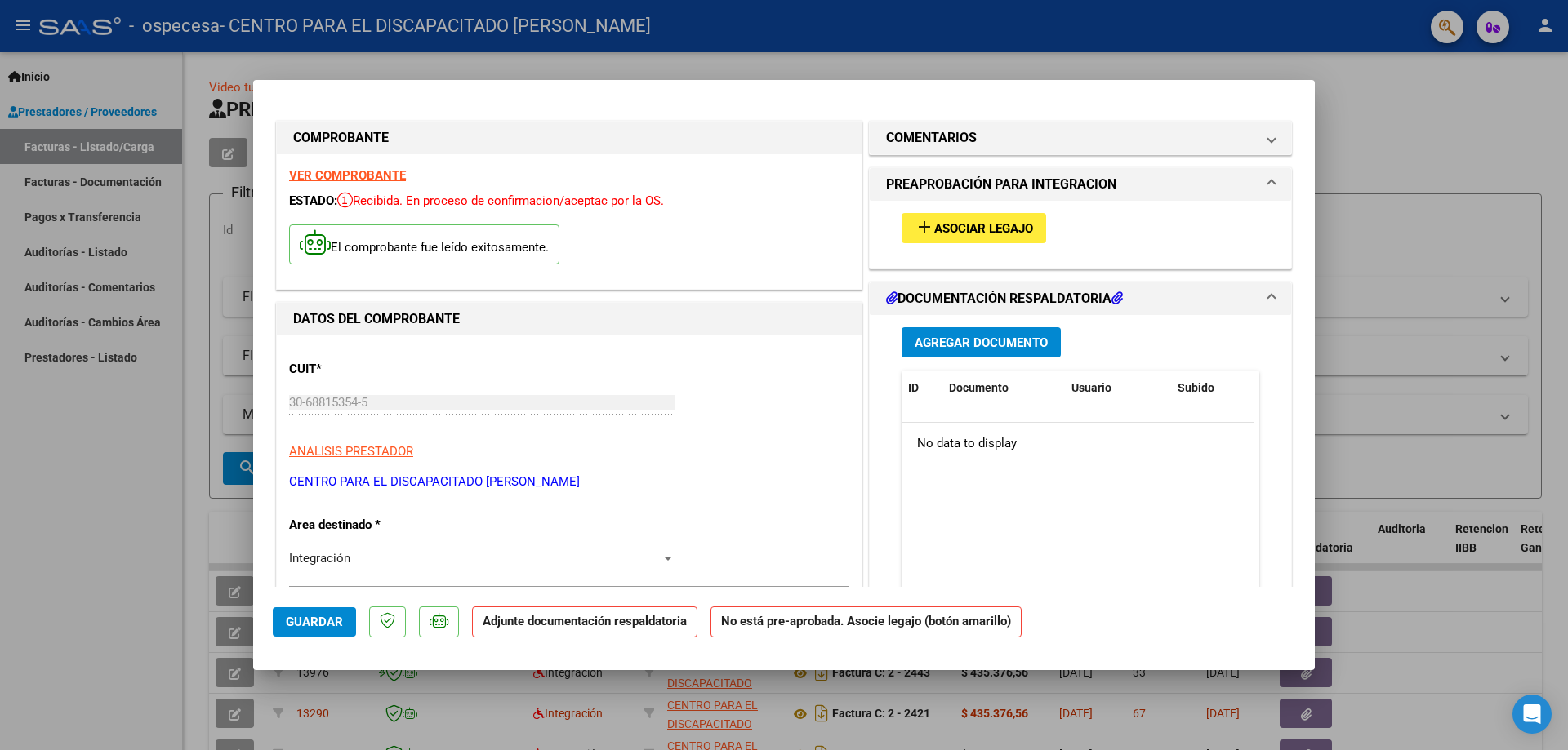
click at [781, 323] on div "Agregar Documento ID Documento Usuario Subido Acción No data to display 0 total…" at bounding box center [1080, 478] width 382 height 326
click at [781, 339] on span "Agregar Documento" at bounding box center [981, 343] width 133 height 15
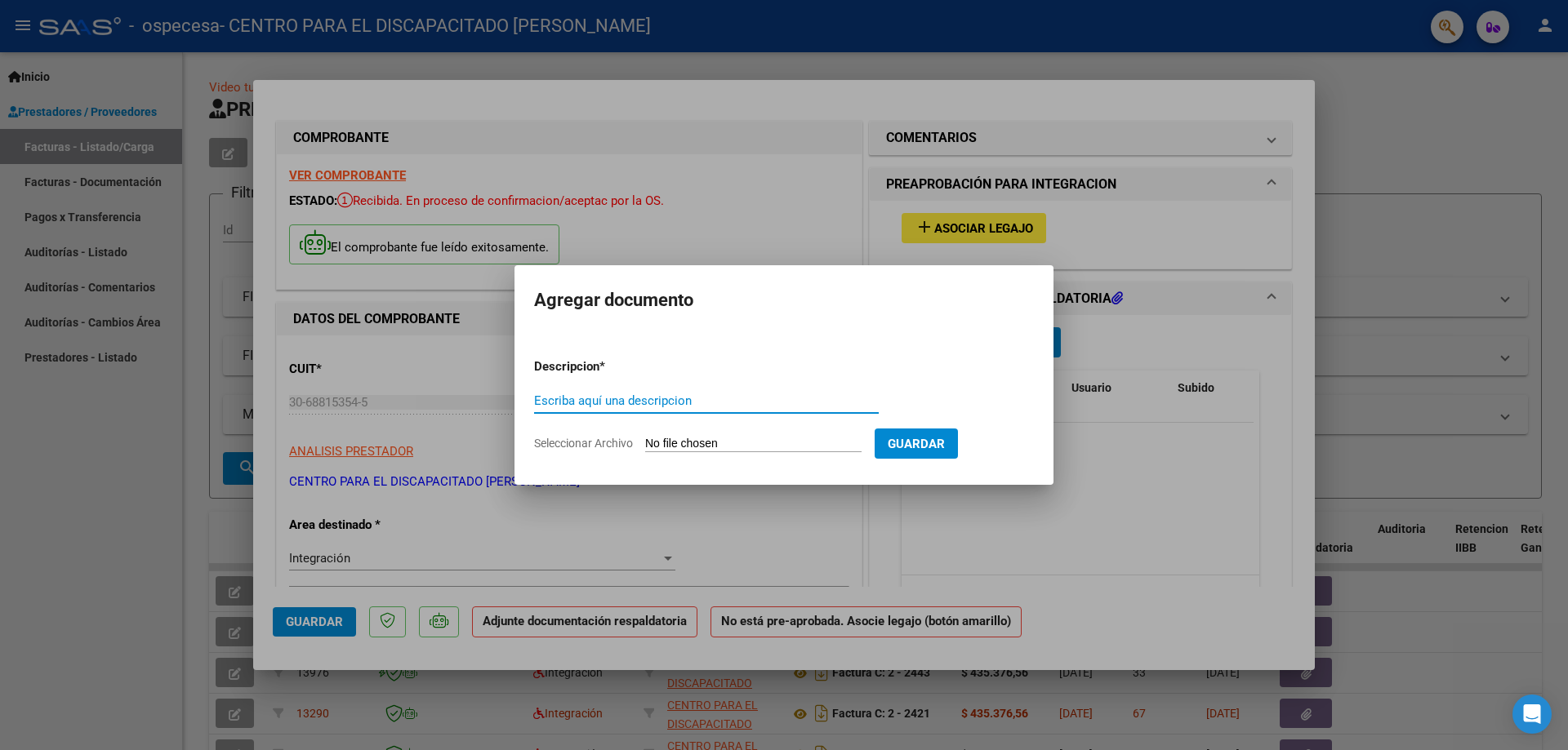
click at [701, 408] on div "Escriba aquí una descripcion" at bounding box center [706, 401] width 345 height 25
type input "Planilla de asistencia"
click at [781, 442] on input "Seleccionar Archivo" at bounding box center [753, 444] width 216 height 16
type input "C:\fakepath\[PERSON_NAME] P08.pdf"
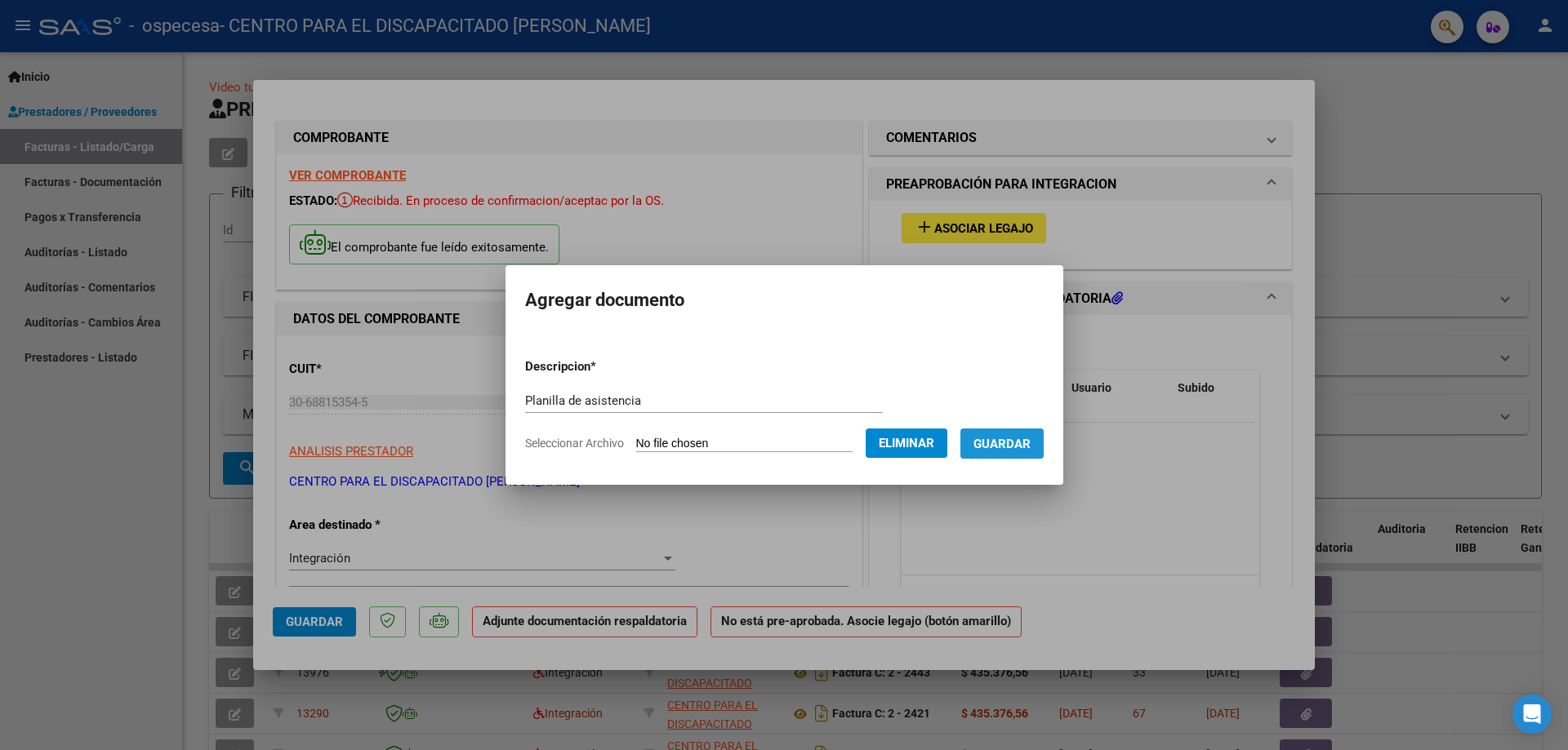
click at [781, 438] on span "Guardar" at bounding box center [1002, 443] width 57 height 15
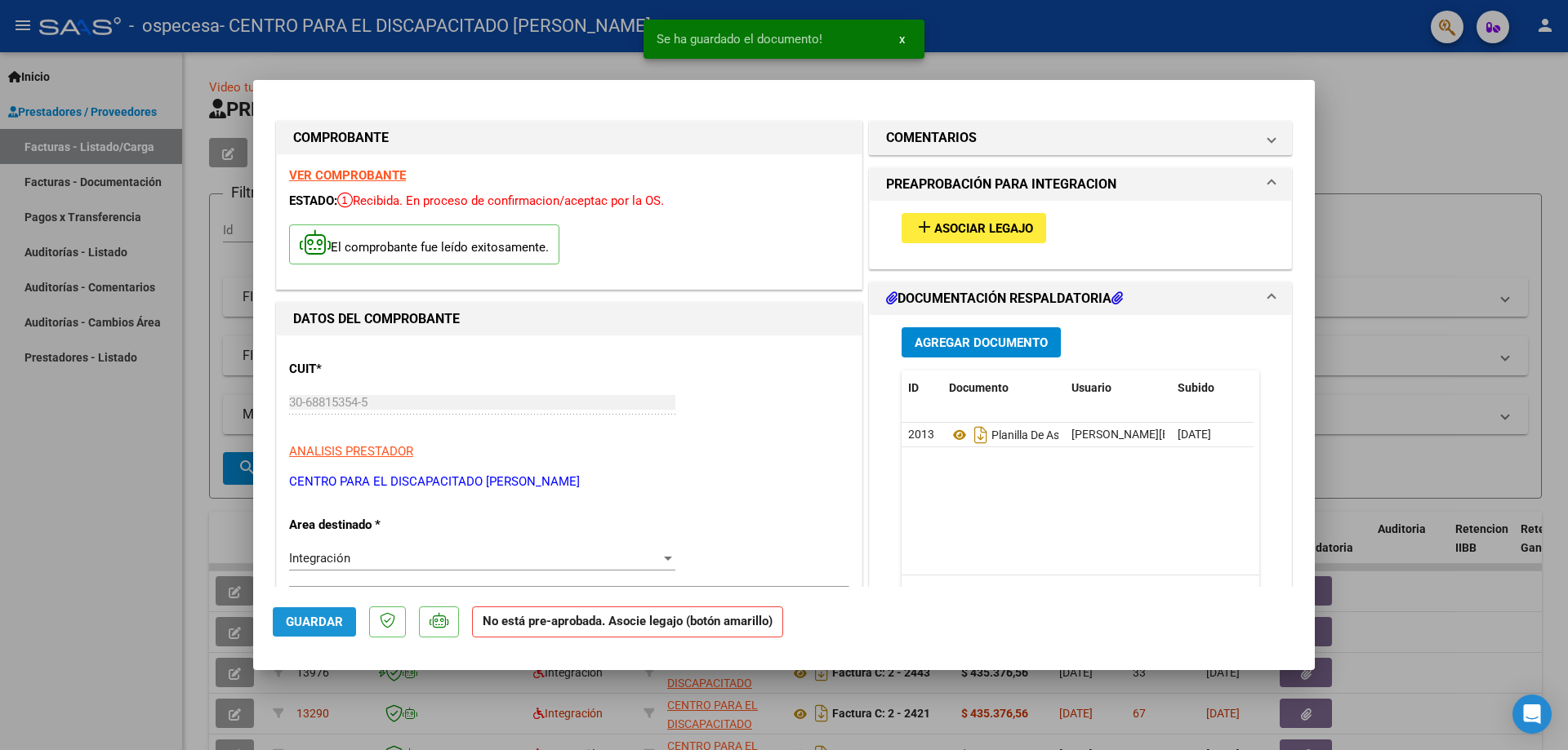
click at [346, 624] on button "Guardar" at bounding box center [314, 621] width 83 height 29
click at [781, 134] on div at bounding box center [784, 375] width 1568 height 750
type input "$ 0,00"
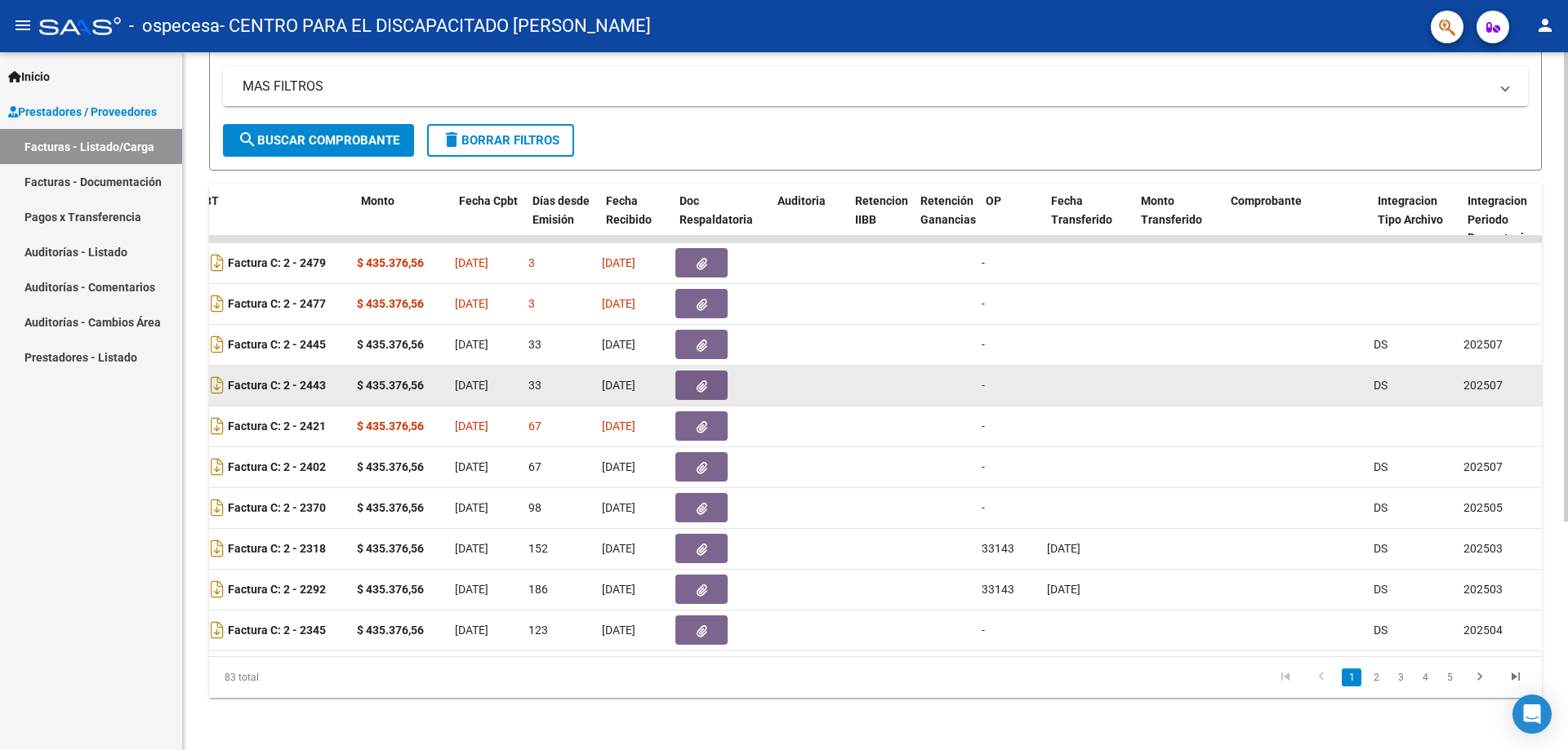
scroll to position [0, 601]
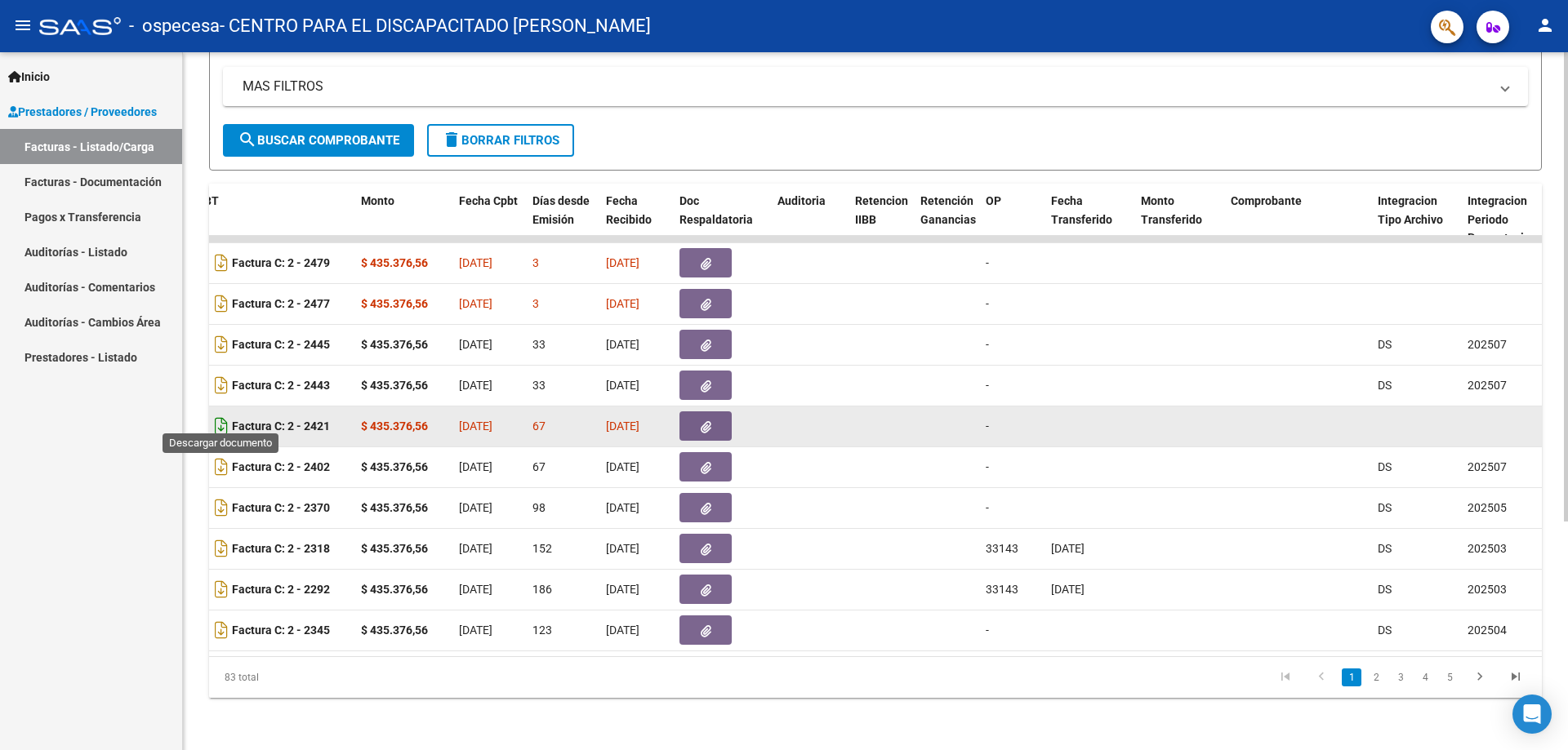
click at [213, 420] on icon "Descargar documento" at bounding box center [221, 427] width 21 height 26
